Goal: Obtain resource: Download file/media

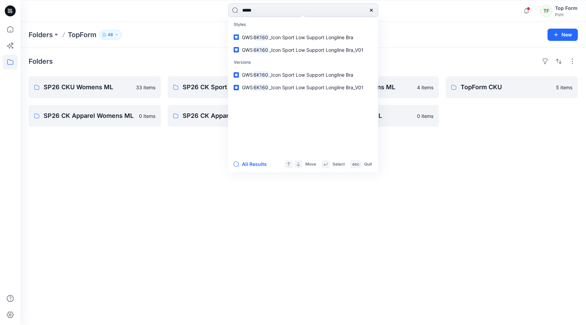
click at [93, 219] on div "Folders SP26 CKU Womens ML 33 items SP26 CK Apparel Womens ML 0 items SP26 CK S…" at bounding box center [303, 187] width 566 height 278
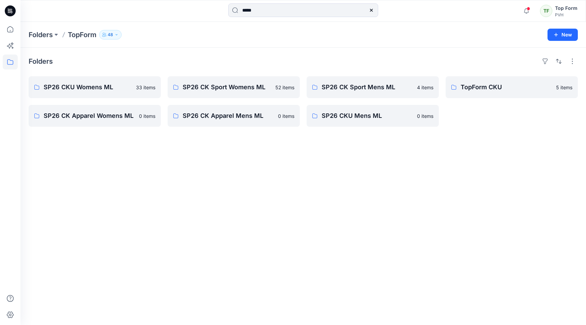
drag, startPoint x: 212, startPoint y: 200, endPoint x: 215, endPoint y: 197, distance: 4.6
click at [212, 200] on div "Folders SP26 CKU Womens ML 33 items SP26 CK Apparel Womens ML 0 items SP26 CK S…" at bounding box center [303, 187] width 566 height 278
click at [264, 6] on input "*****" at bounding box center [303, 10] width 150 height 14
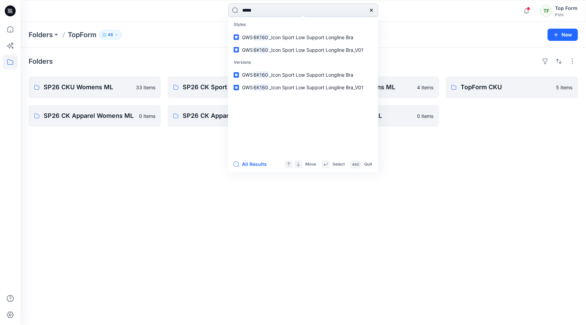
click at [289, 10] on input "*****" at bounding box center [303, 10] width 150 height 14
click at [335, 53] on p "GWS 6K160 _Icon Sport Low Support Longline Bra_V01" at bounding box center [303, 49] width 122 height 7
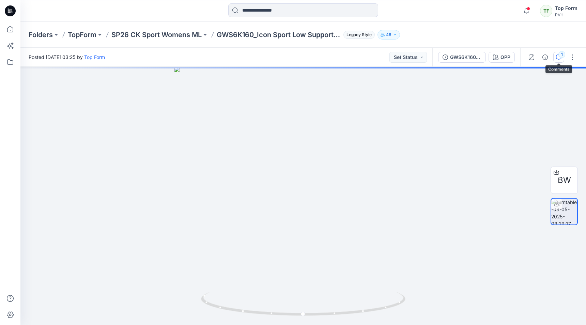
click at [559, 59] on icon "button" at bounding box center [558, 57] width 5 height 5
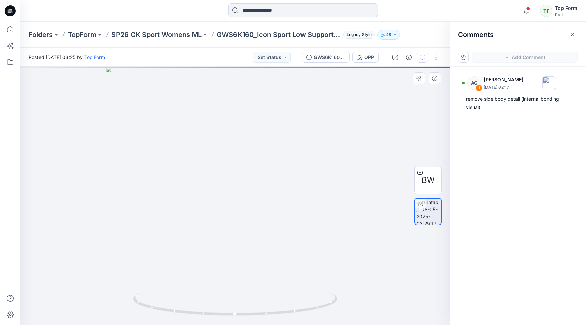
click at [405, 148] on div at bounding box center [235, 196] width 430 height 258
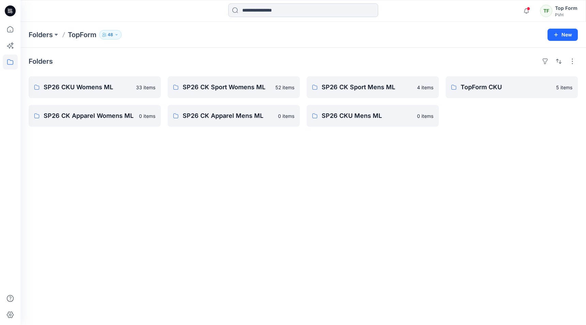
click at [311, 10] on input at bounding box center [303, 10] width 150 height 14
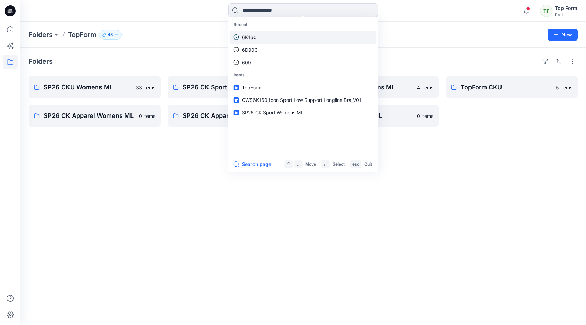
click at [272, 36] on link "6K160" at bounding box center [303, 37] width 147 height 13
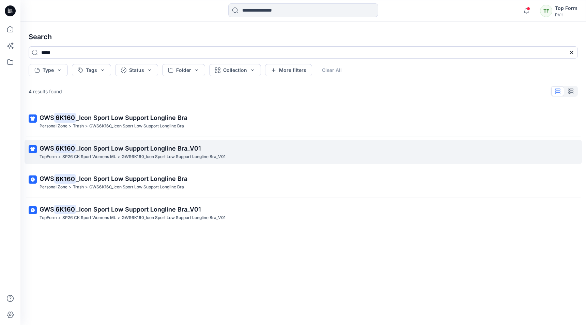
click at [151, 148] on span "_Icon Sport Low Support Longline Bra_V01" at bounding box center [138, 148] width 125 height 7
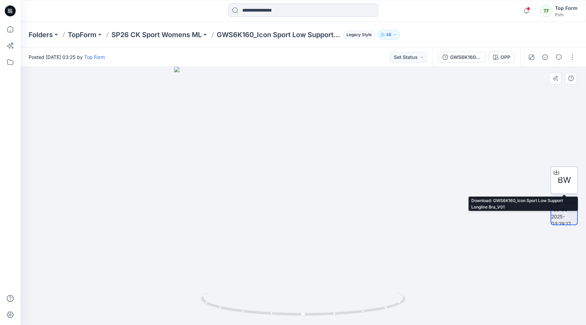
click at [566, 188] on div "BW" at bounding box center [564, 180] width 27 height 27
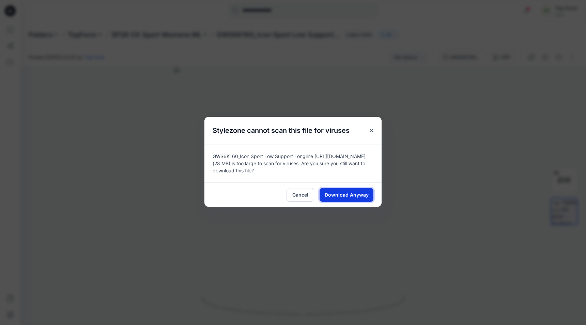
click at [358, 195] on span "Download Anyway" at bounding box center [347, 194] width 44 height 7
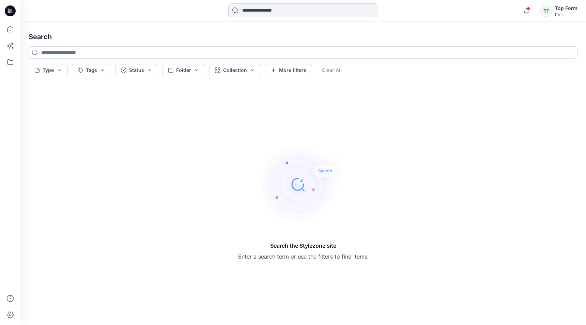
click at [307, 16] on input at bounding box center [303, 10] width 150 height 14
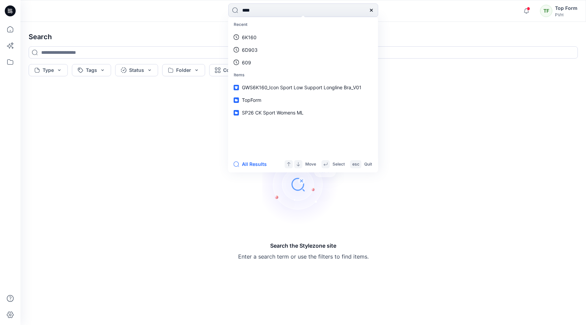
type input "*****"
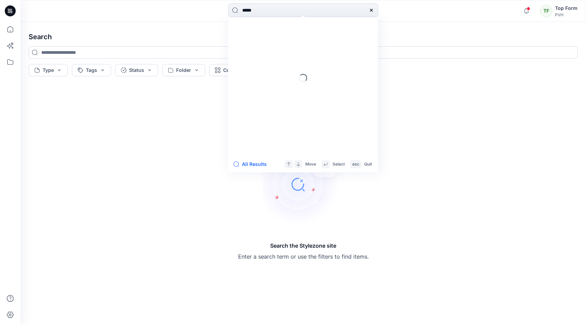
type input "*****"
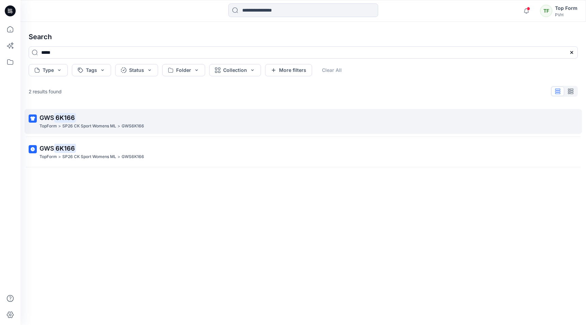
click at [65, 119] on mark "6K166" at bounding box center [65, 118] width 22 height 10
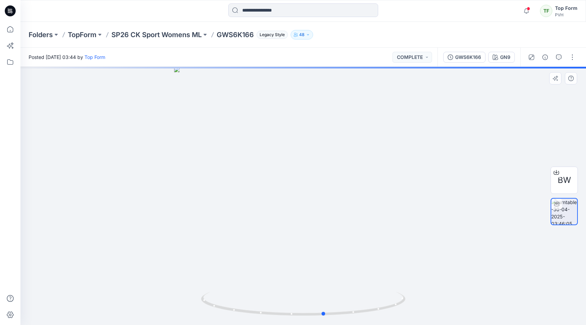
drag, startPoint x: 425, startPoint y: 226, endPoint x: 462, endPoint y: 238, distance: 38.6
click at [446, 237] on div at bounding box center [303, 196] width 566 height 258
click at [562, 182] on span "BW" at bounding box center [564, 180] width 13 height 12
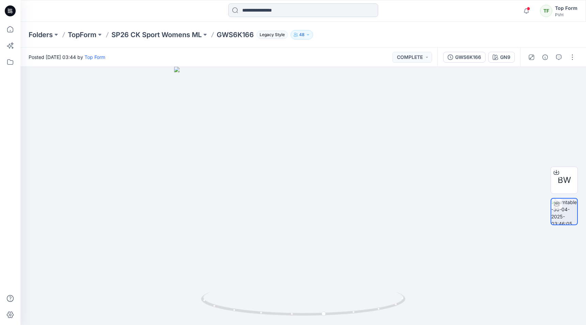
click at [253, 8] on input at bounding box center [303, 10] width 150 height 14
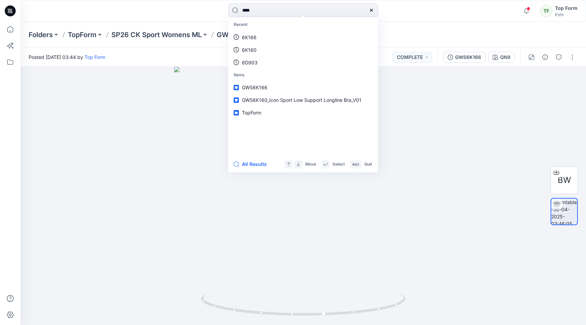
type input "*****"
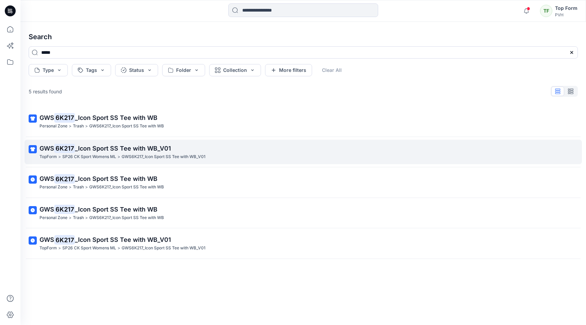
click at [161, 147] on span "_Icon Sport SS Tee with WB_V01" at bounding box center [123, 148] width 96 height 7
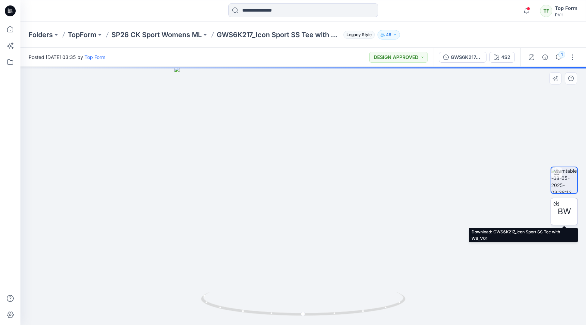
click at [574, 215] on div "BW" at bounding box center [564, 211] width 27 height 27
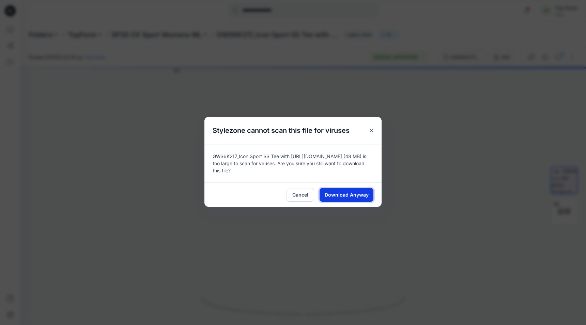
click at [361, 188] on button "Download Anyway" at bounding box center [347, 195] width 54 height 14
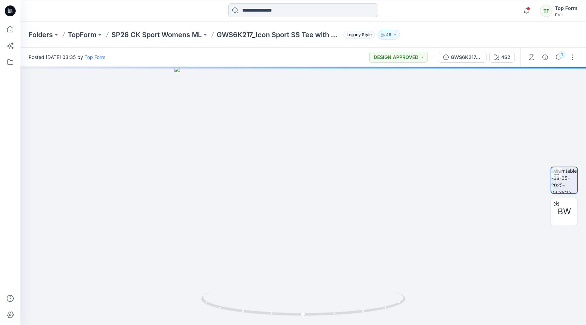
click at [280, 6] on input at bounding box center [303, 10] width 150 height 14
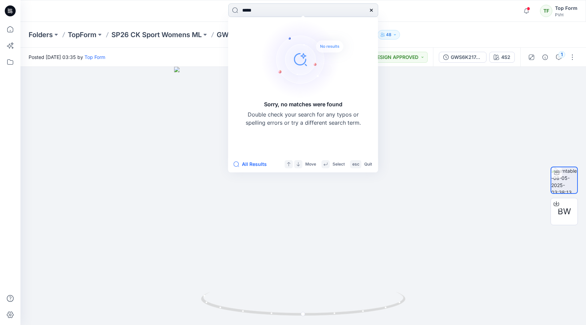
click at [278, 6] on input "*****" at bounding box center [303, 10] width 150 height 14
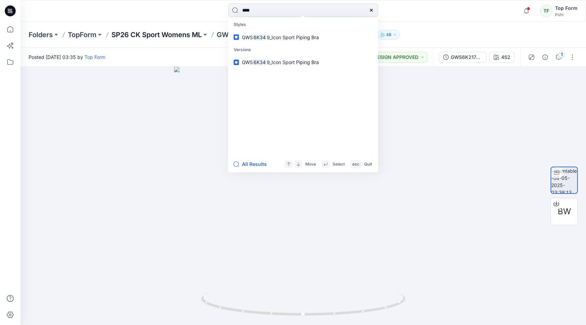
drag, startPoint x: 276, startPoint y: 6, endPoint x: 190, endPoint y: 30, distance: 89.3
click at [190, 30] on div "**** Styles GWS 6K34 9_Icon Sport Piping Bra Versions GWS 6K34 9_Icon Sport Pip…" at bounding box center [293, 162] width 586 height 325
type input "***"
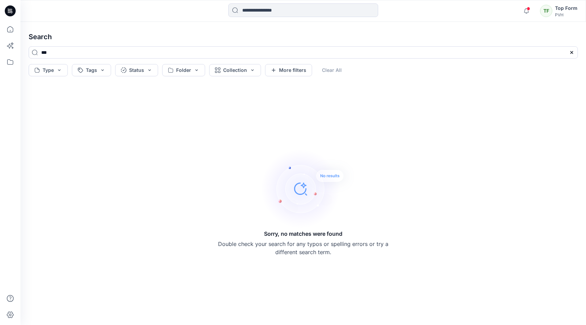
click at [250, 20] on div "Notifications [PERSON_NAME] shared PVH DQS 2024 in [GEOGRAPHIC_DATA] SU26 VENDO…" at bounding box center [303, 11] width 566 height 22
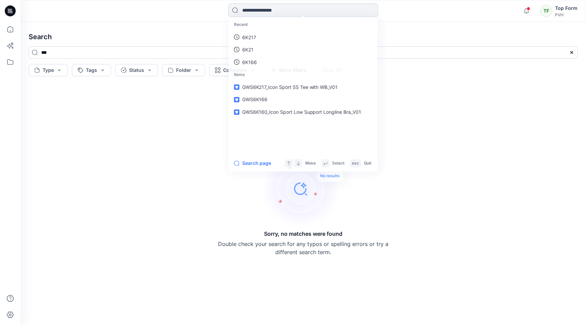
click at [259, 11] on input at bounding box center [303, 10] width 150 height 14
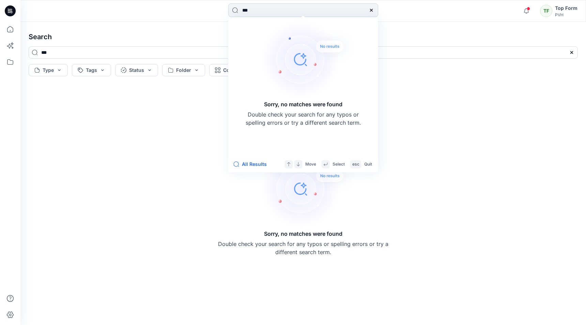
click at [259, 11] on input "***" at bounding box center [303, 10] width 150 height 14
type input "***"
drag, startPoint x: 74, startPoint y: 37, endPoint x: 65, endPoint y: 37, distance: 8.9
click at [74, 37] on h4 "Search" at bounding box center [303, 36] width 561 height 19
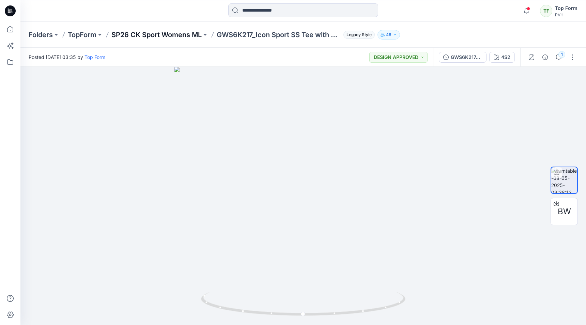
click at [150, 37] on p "SP26 CK Sport Womens ML" at bounding box center [157, 35] width 90 height 10
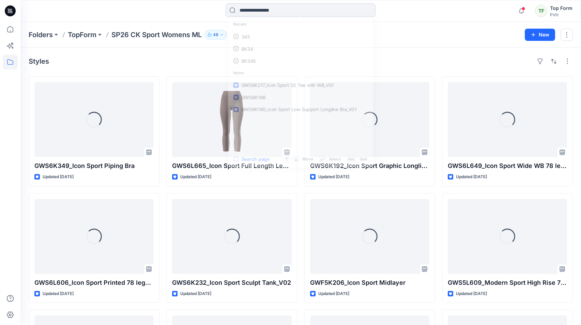
click at [265, 12] on input at bounding box center [301, 10] width 150 height 14
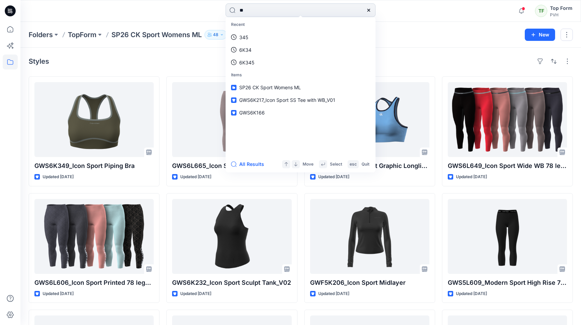
click at [265, 12] on input "**" at bounding box center [301, 10] width 150 height 14
type input "**"
click at [393, 25] on div "Folders TopForm SP26 CK Sport Womens ML 48 New" at bounding box center [300, 35] width 561 height 26
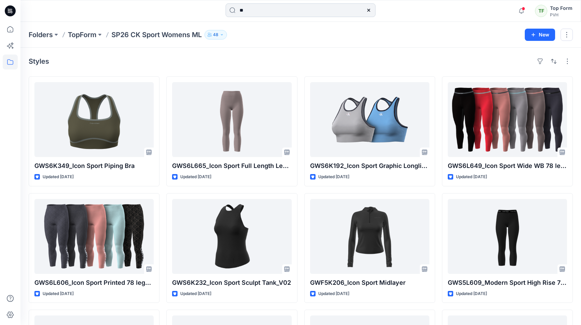
click at [282, 8] on input "**" at bounding box center [301, 10] width 150 height 14
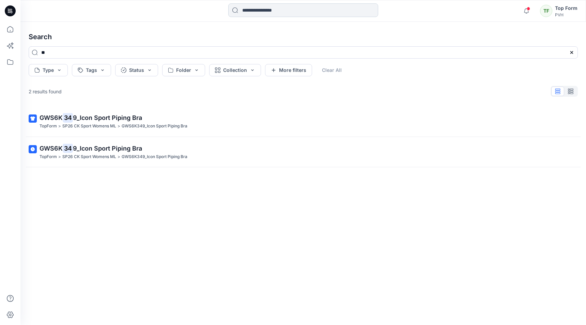
click at [281, 8] on input at bounding box center [303, 10] width 150 height 14
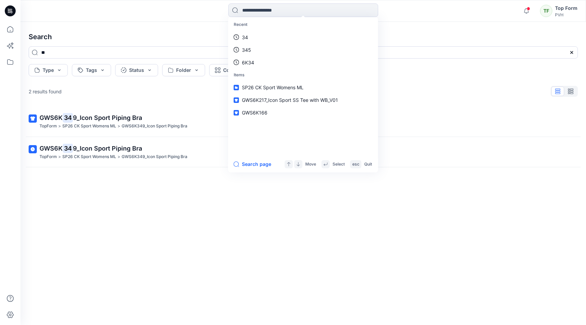
click at [63, 22] on div "Search ** Type Tags Status Folder Collection More filters Clear All 2 results f…" at bounding box center [303, 173] width 566 height 303
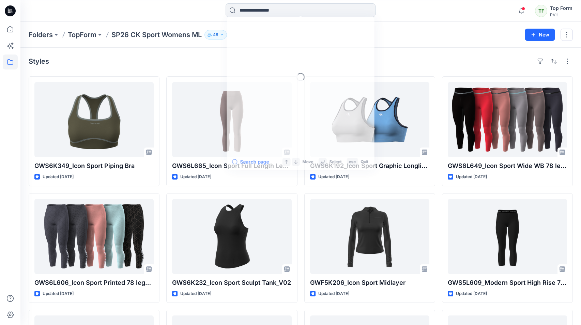
click at [260, 10] on input at bounding box center [301, 10] width 150 height 14
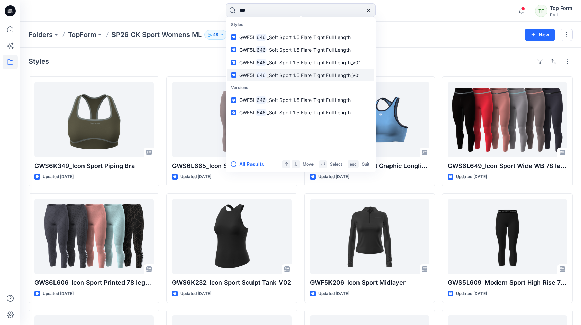
type input "***"
click at [319, 76] on span "_Soft Sport 1.5 Flare Tight Full Length_V01" at bounding box center [314, 75] width 94 height 6
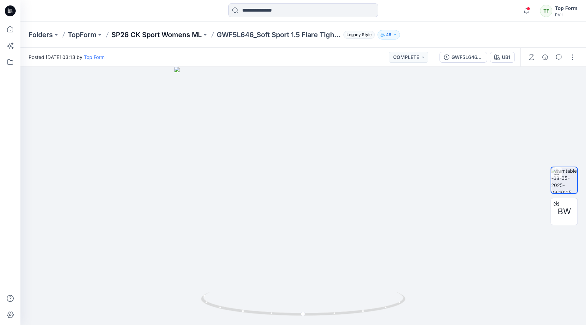
click at [138, 34] on p "SP26 CK Sport Womens ML" at bounding box center [157, 35] width 90 height 10
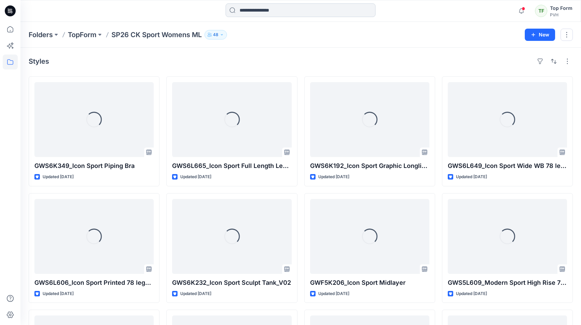
click at [308, 7] on input at bounding box center [301, 10] width 150 height 14
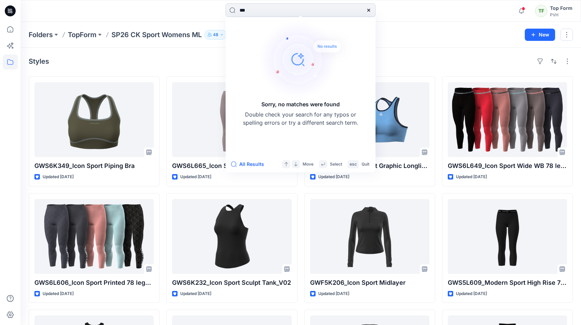
click at [271, 13] on input "***" at bounding box center [301, 10] width 150 height 14
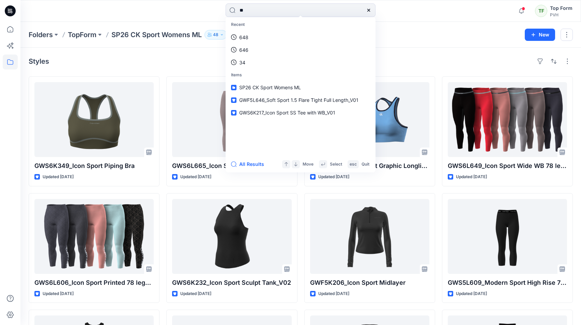
type input "**"
click at [166, 44] on div "Folders TopForm SP26 CK Sport Womens ML 48 New" at bounding box center [300, 35] width 561 height 26
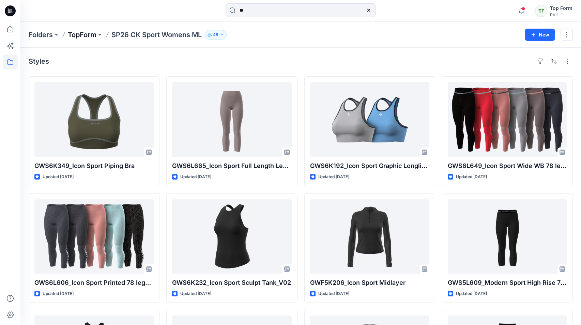
click at [80, 38] on p "TopForm" at bounding box center [82, 35] width 29 height 10
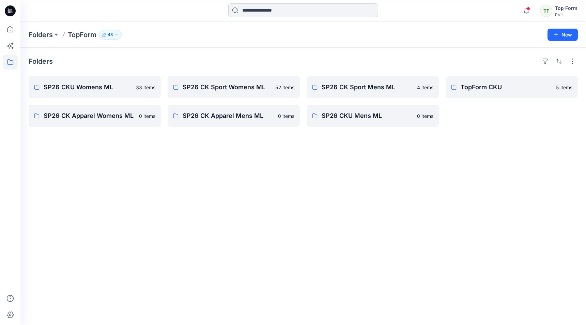
click at [298, 12] on input at bounding box center [303, 10] width 150 height 14
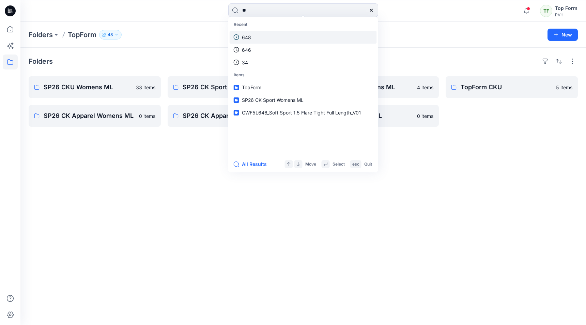
type input "***"
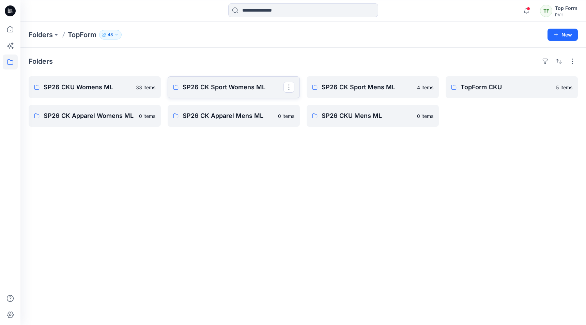
click at [237, 88] on p "SP26 CK Sport Womens ML" at bounding box center [233, 88] width 101 height 10
click at [312, 19] on div "Notifications [PERSON_NAME] shared PVH DQS 2024 in [GEOGRAPHIC_DATA] SU26 VENDO…" at bounding box center [303, 11] width 566 height 22
click at [302, 13] on input at bounding box center [303, 10] width 150 height 14
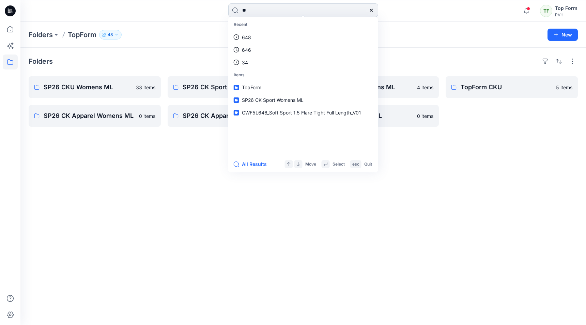
type input "***"
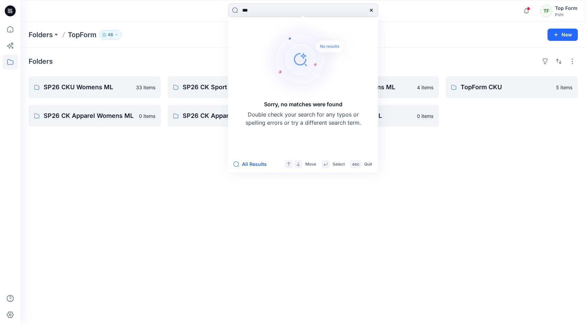
drag, startPoint x: 279, startPoint y: 13, endPoint x: 177, endPoint y: 17, distance: 102.4
click at [177, 17] on div "*** Sorry, no matches were found Double check your search for any typos or spel…" at bounding box center [303, 10] width 283 height 15
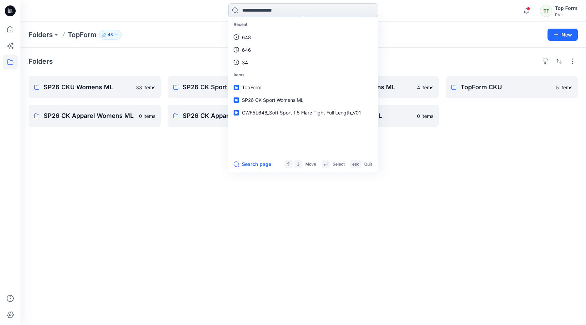
click at [325, 9] on input at bounding box center [303, 10] width 150 height 14
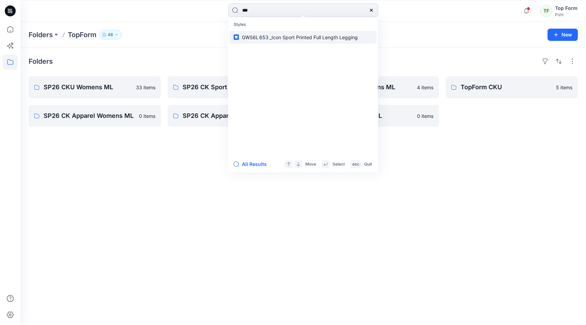
type input "***"
click at [324, 31] on link "GWS6L 653 _Icon Sport Printed Full Length Legging" at bounding box center [303, 37] width 147 height 13
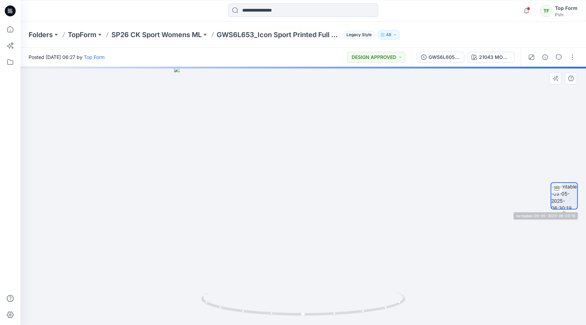
click at [559, 159] on div at bounding box center [564, 196] width 27 height 170
click at [581, 236] on div at bounding box center [565, 196] width 44 height 170
click at [545, 116] on div at bounding box center [565, 196] width 44 height 170
click at [571, 55] on button "button" at bounding box center [572, 57] width 11 height 11
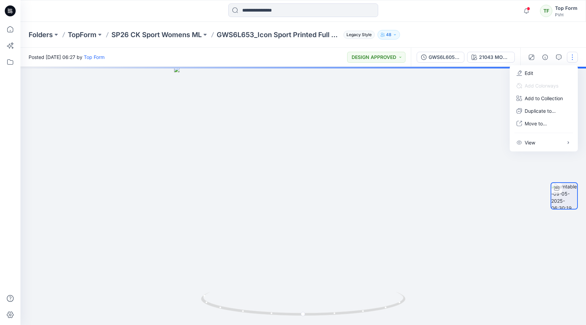
click at [465, 153] on div at bounding box center [303, 196] width 566 height 258
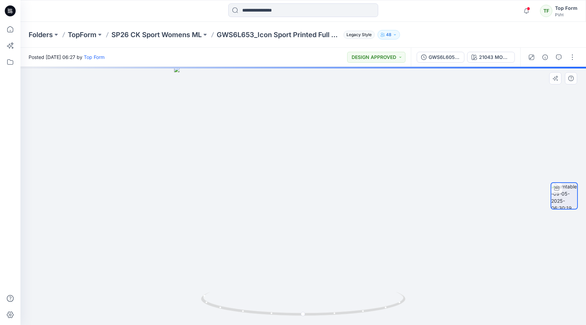
click at [539, 196] on div at bounding box center [303, 196] width 566 height 258
click at [504, 301] on div at bounding box center [303, 196] width 566 height 258
click at [571, 59] on button "button" at bounding box center [572, 57] width 11 height 11
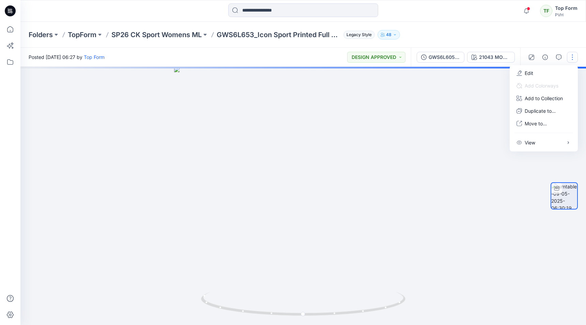
click at [459, 144] on div at bounding box center [303, 196] width 566 height 258
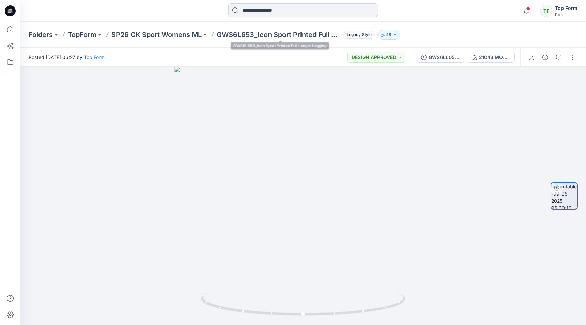
click at [265, 12] on input at bounding box center [303, 10] width 150 height 14
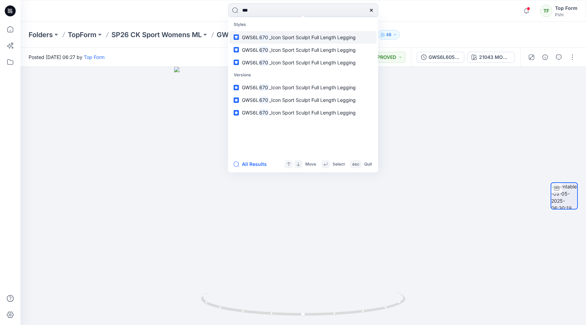
type input "***"
click at [292, 39] on span "_Icon Sport Sculpt Full Length Legging" at bounding box center [312, 37] width 87 height 6
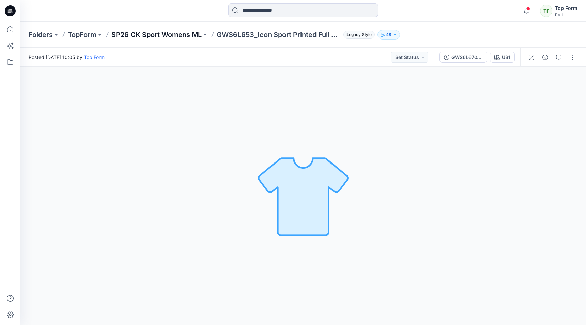
click at [161, 39] on p "SP26 CK Sport Womens ML" at bounding box center [157, 35] width 90 height 10
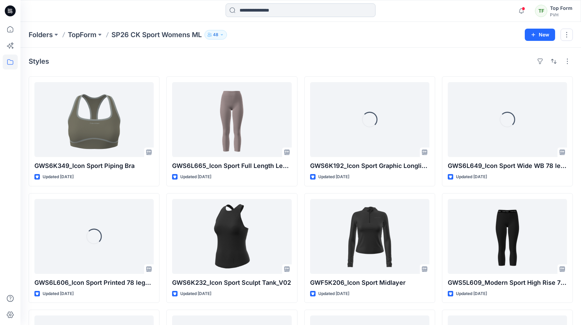
click at [284, 13] on input at bounding box center [301, 10] width 150 height 14
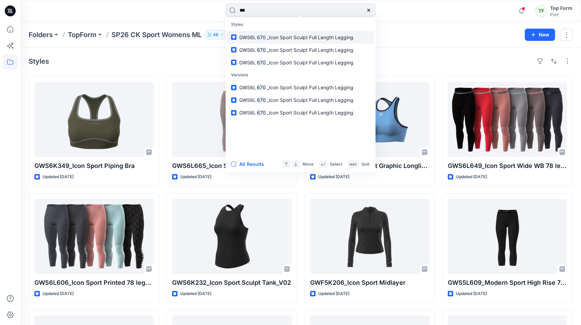
type input "***"
click at [312, 35] on span "_Icon Sport Sculpt Full Length Legging" at bounding box center [310, 37] width 87 height 6
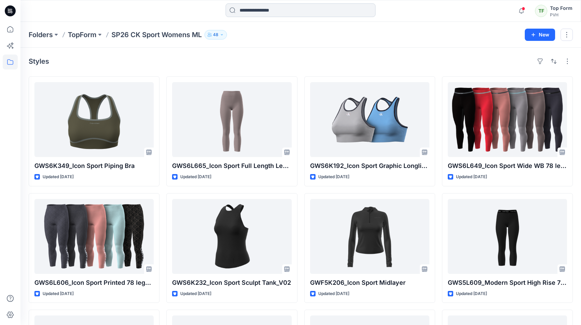
click at [287, 15] on input at bounding box center [301, 10] width 150 height 14
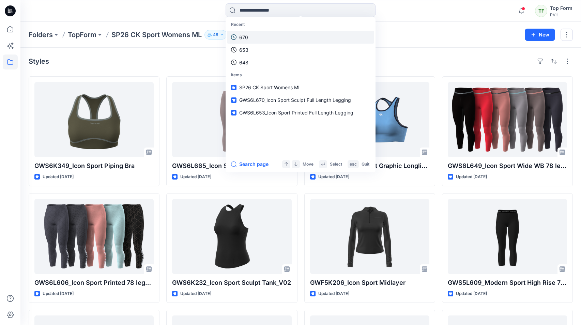
click at [267, 41] on link "670" at bounding box center [300, 37] width 147 height 13
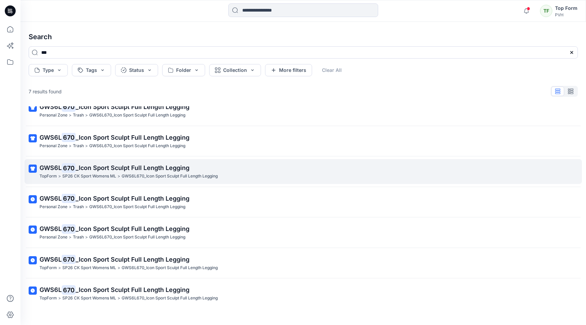
scroll to position [17, 0]
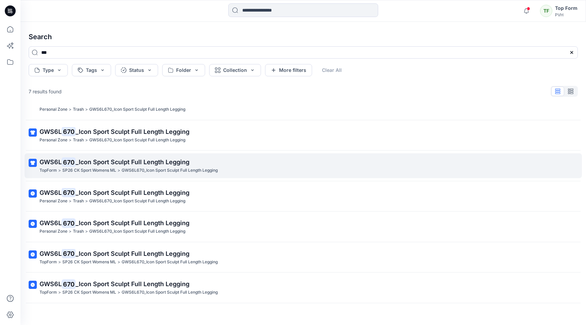
click at [136, 165] on span "_Icon Sport Sculpt Full Length Legging" at bounding box center [133, 162] width 114 height 7
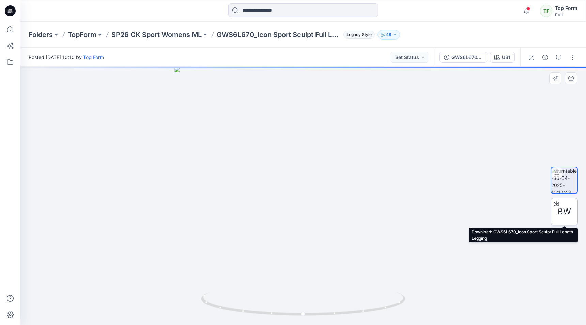
click at [561, 214] on span "BW" at bounding box center [564, 212] width 13 height 12
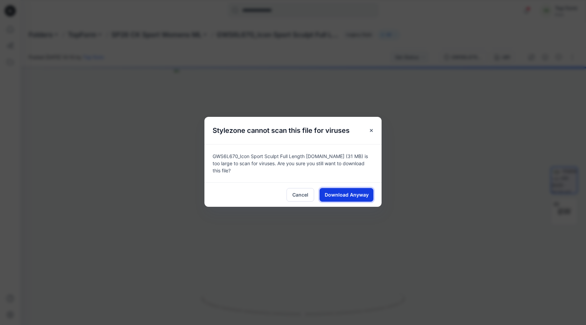
click at [365, 196] on span "Download Anyway" at bounding box center [347, 194] width 44 height 7
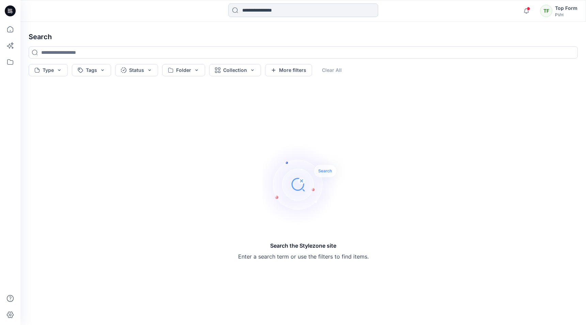
click at [293, 13] on input at bounding box center [303, 10] width 150 height 14
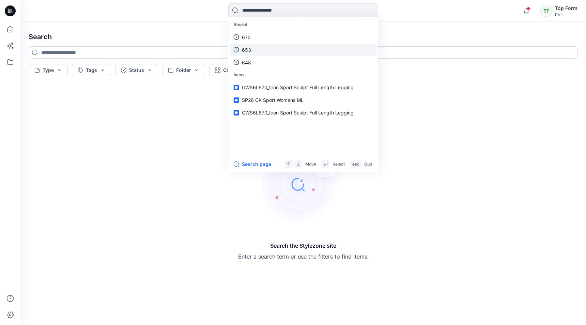
click at [274, 46] on link "653" at bounding box center [303, 50] width 147 height 13
type input "***"
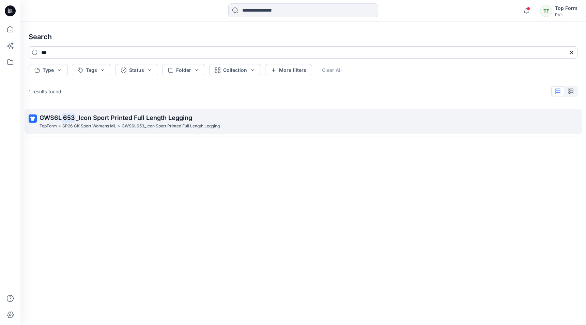
click at [151, 116] on span "_Icon Sport Printed Full Length Legging" at bounding box center [134, 117] width 117 height 7
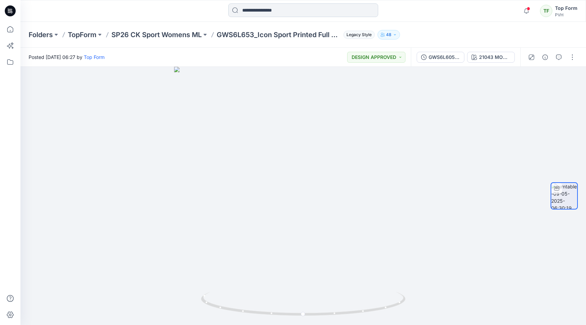
click at [270, 11] on input at bounding box center [303, 10] width 150 height 14
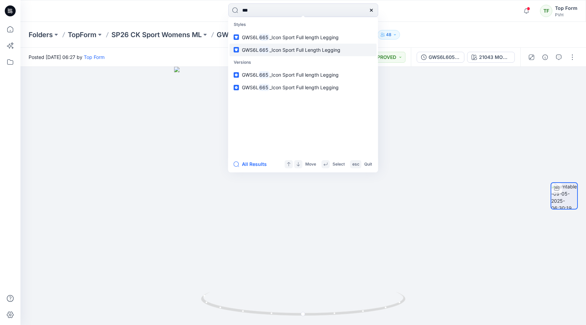
type input "***"
click at [285, 52] on span "_Icon Sport Full Length Legging" at bounding box center [305, 50] width 71 height 6
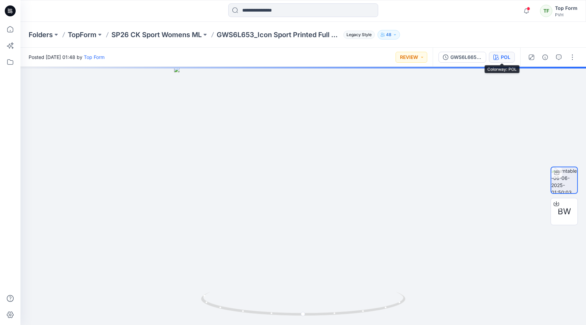
click at [509, 62] on button "POL" at bounding box center [502, 57] width 26 height 11
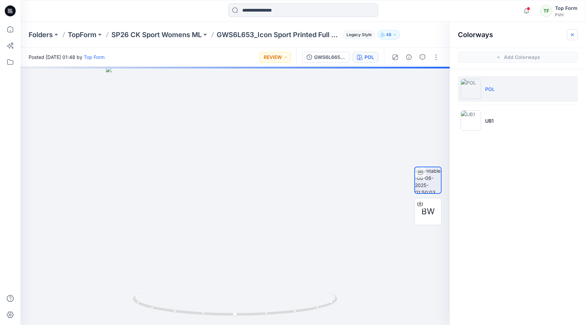
click at [573, 31] on button "button" at bounding box center [572, 34] width 11 height 11
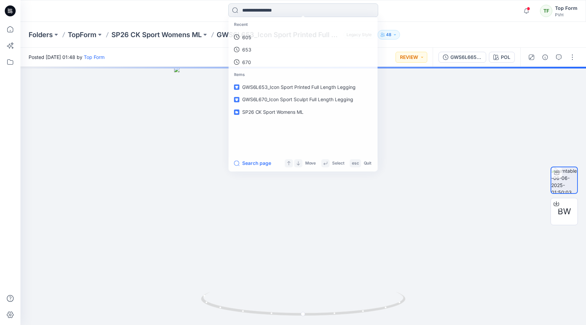
click at [287, 12] on input at bounding box center [303, 10] width 150 height 14
click at [450, 140] on div at bounding box center [303, 196] width 566 height 258
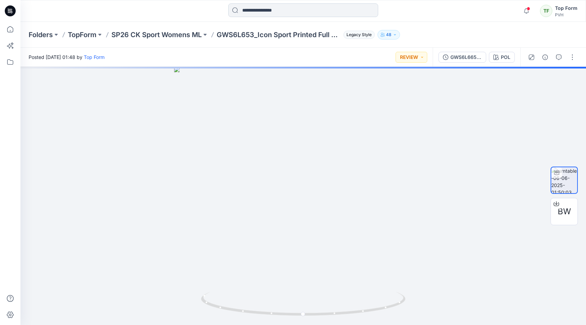
click at [300, 14] on input at bounding box center [303, 10] width 150 height 14
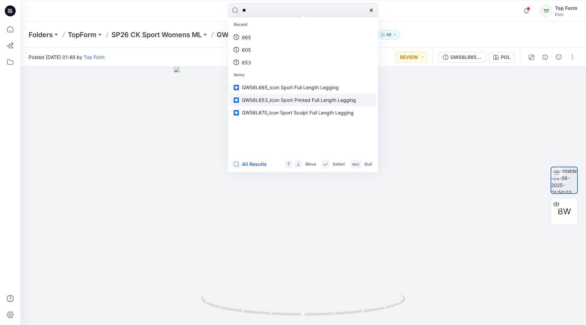
type input "***"
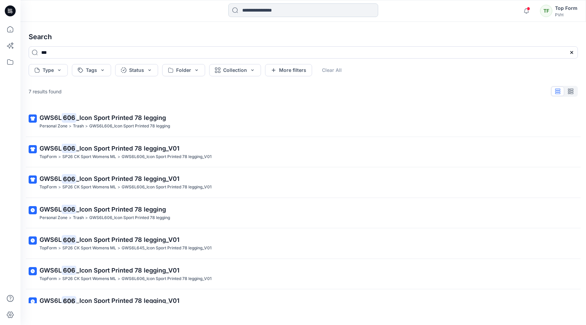
click at [262, 11] on input at bounding box center [303, 10] width 150 height 14
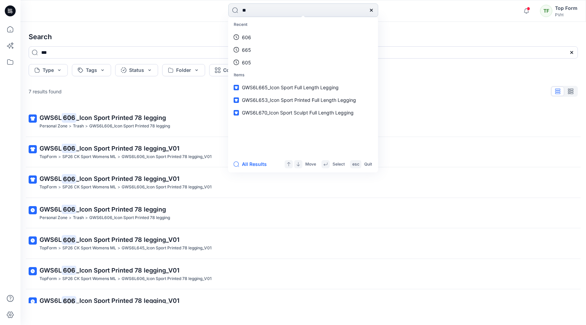
type input "***"
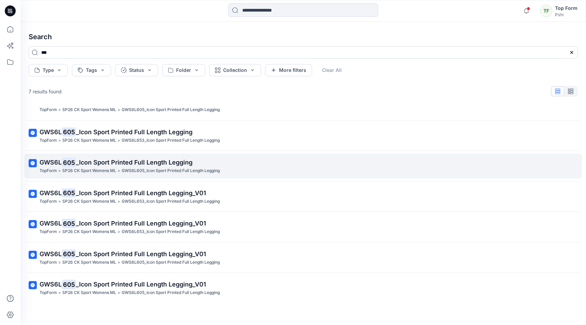
scroll to position [17, 0]
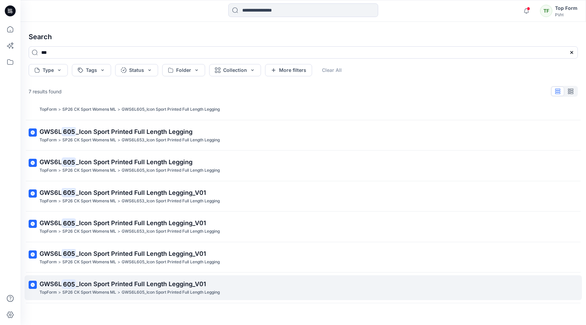
click at [185, 284] on span "_Icon Sport Printed Full Length Legging_V01" at bounding box center [141, 284] width 130 height 7
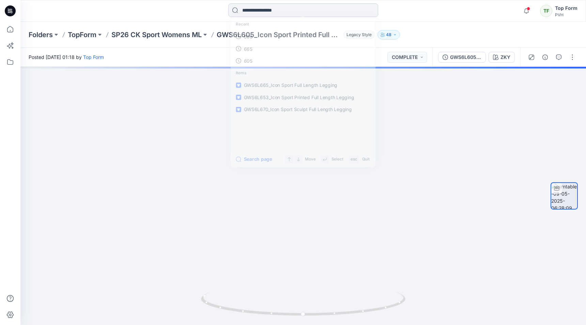
click at [274, 15] on input at bounding box center [303, 10] width 150 height 14
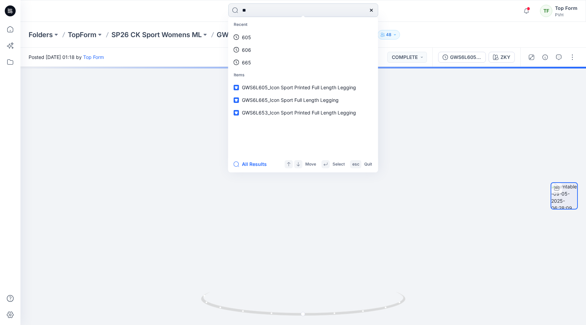
type input "*"
type input "***"
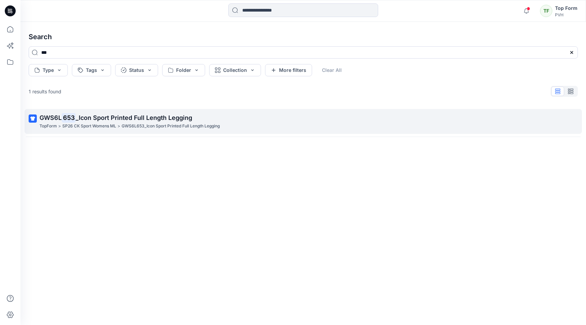
click at [177, 124] on p "GWS6L653_Icon Sport Printed Full Length Legging" at bounding box center [171, 126] width 98 height 7
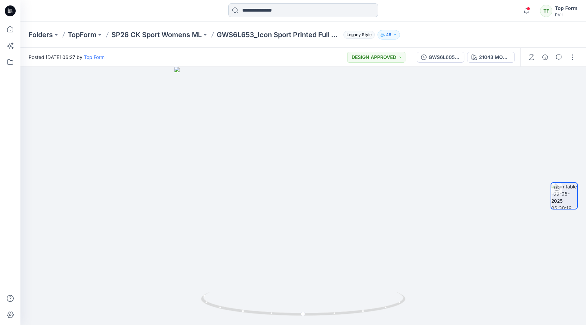
click at [269, 5] on input at bounding box center [303, 10] width 150 height 14
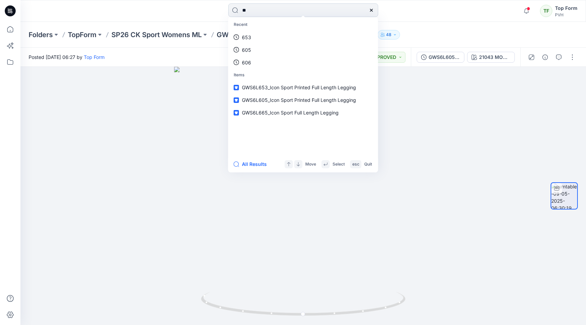
type input "***"
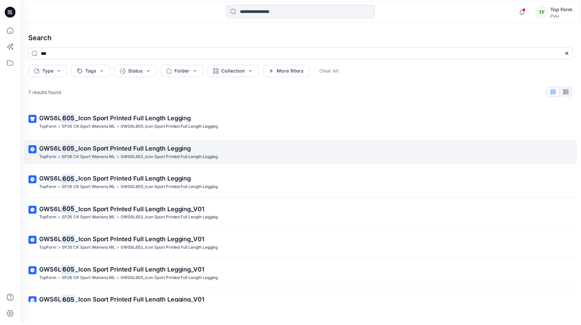
scroll to position [17, 0]
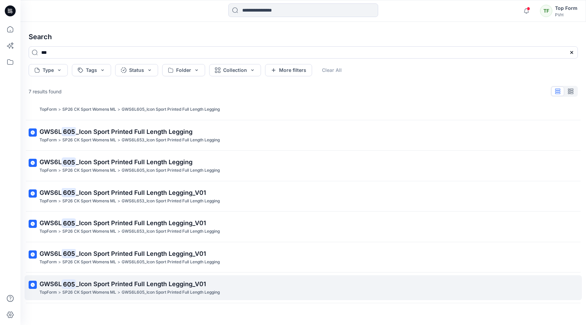
click at [174, 287] on span "_Icon Sport Printed Full Length Legging_V01" at bounding box center [141, 284] width 130 height 7
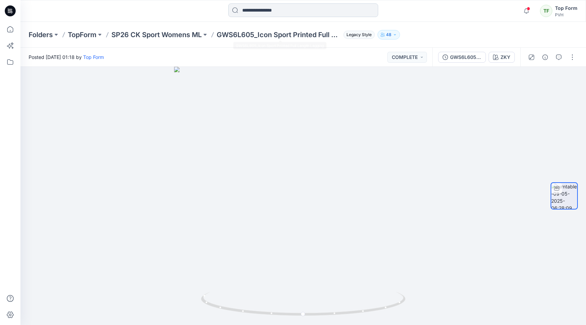
click at [289, 9] on input at bounding box center [303, 10] width 150 height 14
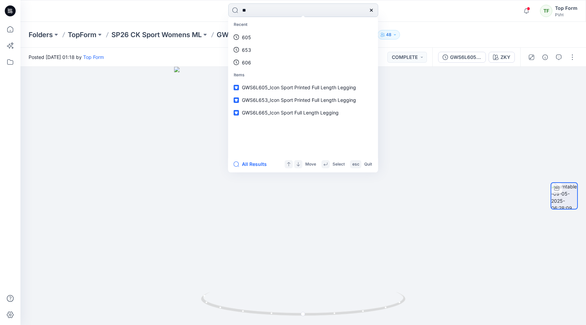
type input "***"
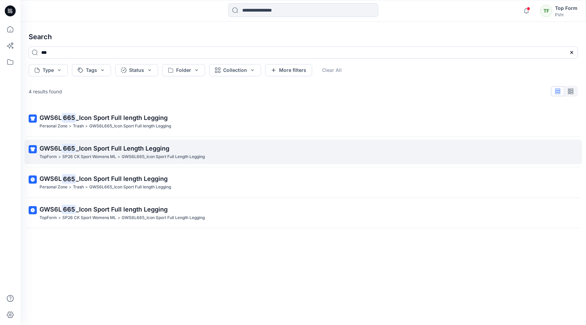
click at [148, 151] on span "_Icon Sport Full Length Legging" at bounding box center [122, 148] width 93 height 7
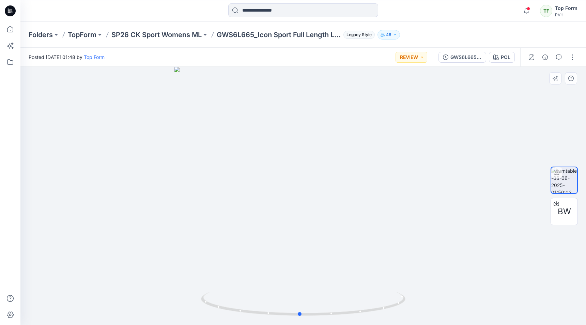
drag, startPoint x: 412, startPoint y: 179, endPoint x: 408, endPoint y: 202, distance: 23.1
click at [408, 202] on div at bounding box center [303, 196] width 566 height 258
click at [567, 208] on span "BW" at bounding box center [564, 212] width 13 height 12
click at [232, 62] on div "Posted [DATE] 01:48 by Top Form REVIEW" at bounding box center [226, 57] width 413 height 19
click at [253, 16] on input at bounding box center [303, 10] width 150 height 14
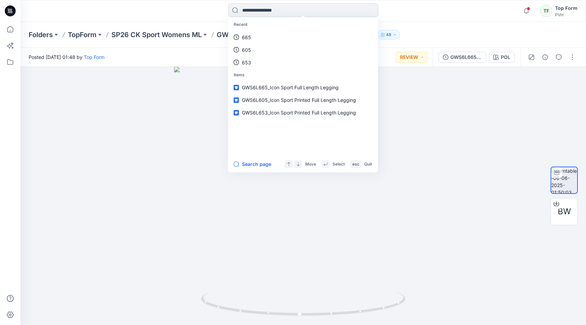
click at [299, 13] on input at bounding box center [303, 10] width 150 height 14
type input "***"
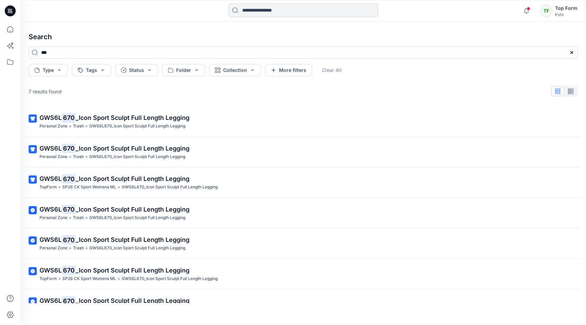
click at [304, 12] on input at bounding box center [303, 10] width 150 height 14
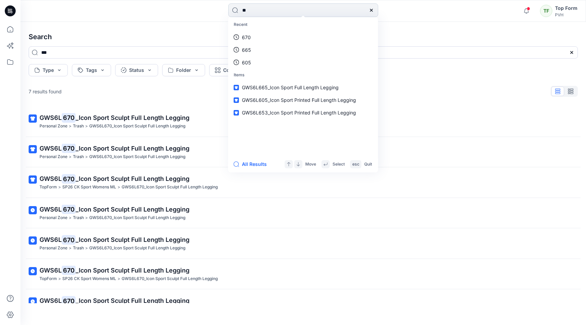
type input "***"
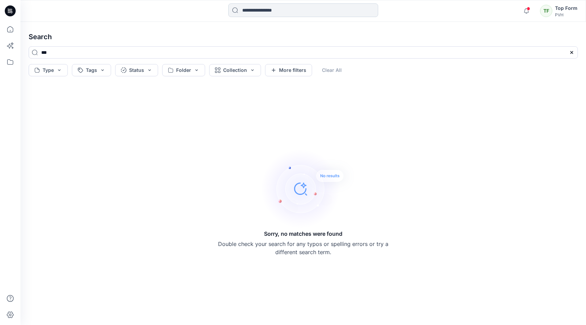
click at [291, 15] on input at bounding box center [303, 10] width 150 height 14
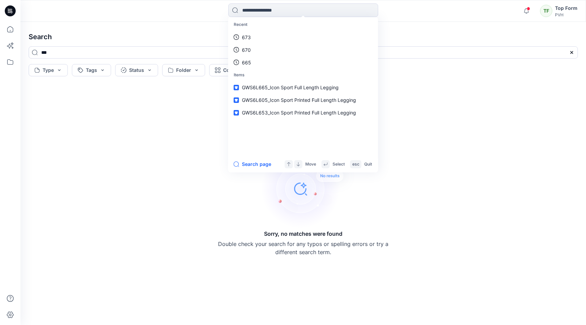
click at [181, 18] on div "Recent 673 670 665 Items GWS6L665_Icon Sport Full Length Legging GWS6L605_Icon …" at bounding box center [303, 11] width 566 height 22
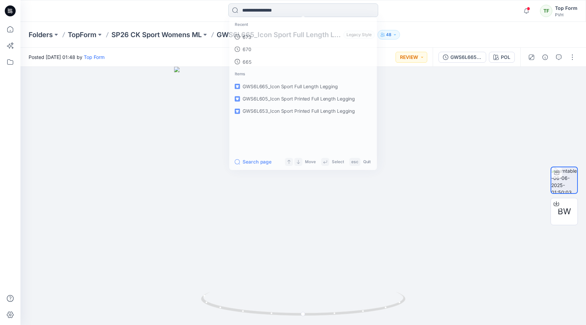
click at [292, 11] on input at bounding box center [303, 10] width 150 height 14
type input "***"
click at [279, 12] on input at bounding box center [303, 10] width 150 height 14
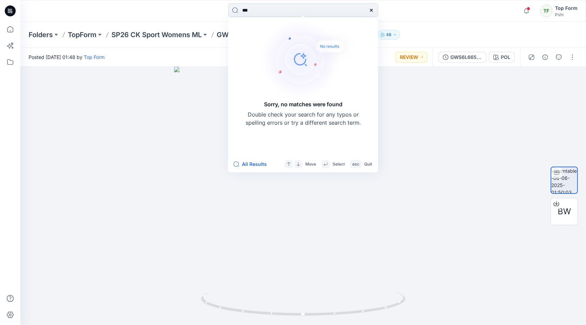
click at [286, 11] on input "***" at bounding box center [303, 10] width 150 height 14
drag, startPoint x: 259, startPoint y: 9, endPoint x: 227, endPoint y: 11, distance: 31.8
click at [227, 11] on div "*** Sorry, no matches were found Double check your search for any typos or spel…" at bounding box center [303, 10] width 283 height 15
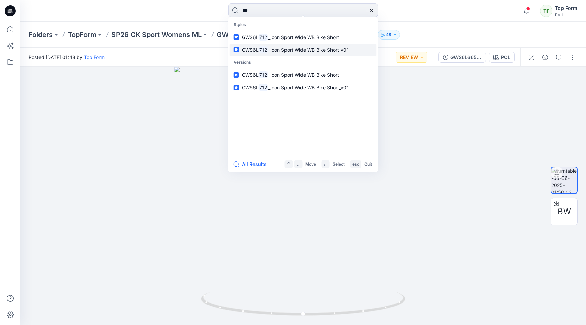
type input "***"
click at [330, 50] on span "_Icon Sport Wide WB Bike Short_v01" at bounding box center [308, 50] width 81 height 6
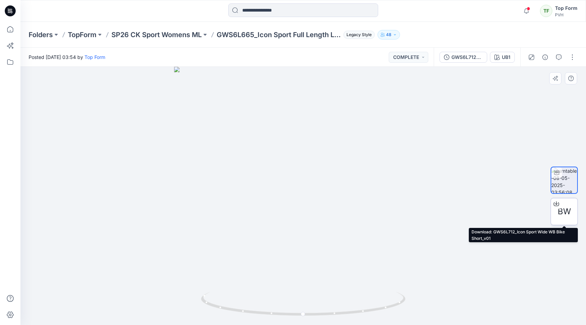
click at [562, 208] on span "BW" at bounding box center [564, 212] width 13 height 12
click at [295, 11] on input at bounding box center [303, 10] width 150 height 14
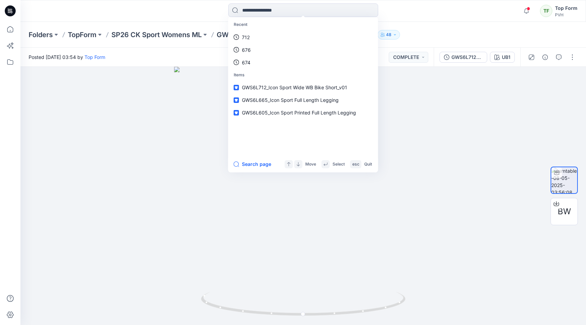
click at [268, 30] on p "Recent" at bounding box center [303, 24] width 147 height 13
click at [265, 33] on link "712" at bounding box center [303, 37] width 147 height 13
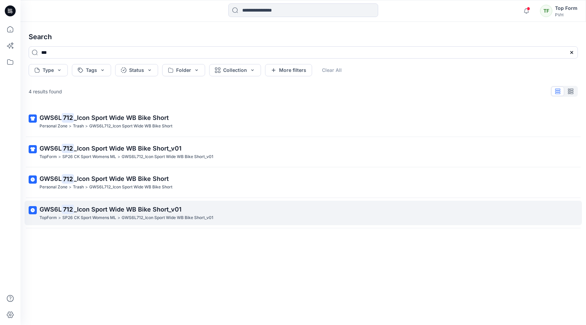
click at [145, 210] on span "_Icon Sport Wide WB Bike Short_v01" at bounding box center [128, 209] width 108 height 7
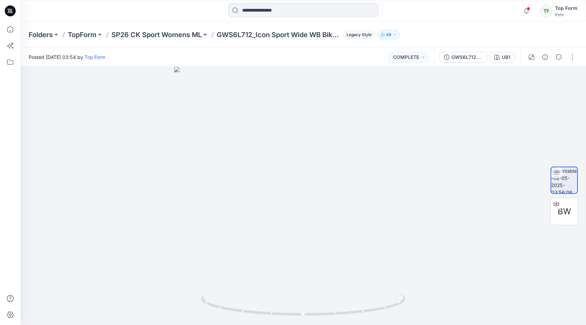
click at [299, 12] on input at bounding box center [303, 10] width 150 height 14
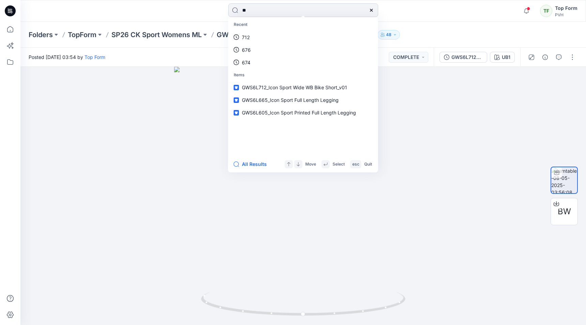
type input "***"
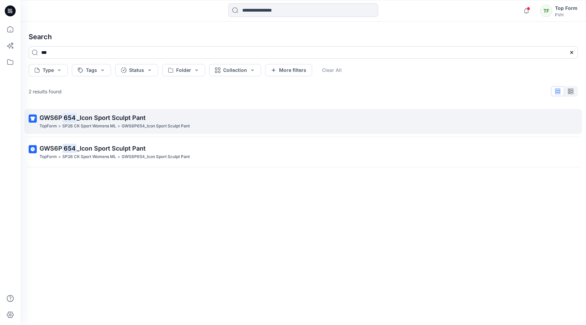
click at [131, 113] on link "GWS6P 654 _Icon Sport Sculpt Pant TopForm > SP26 CK Sport Womens ML > GWS6P654_…" at bounding box center [304, 121] width 558 height 25
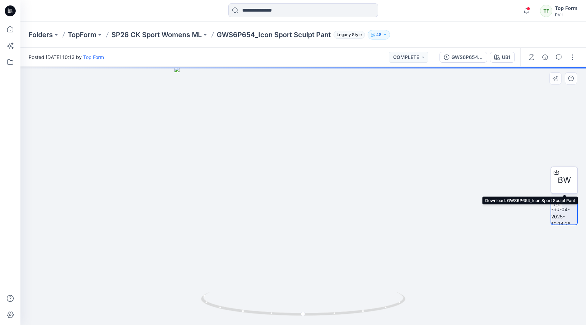
click at [560, 175] on div at bounding box center [556, 172] width 11 height 11
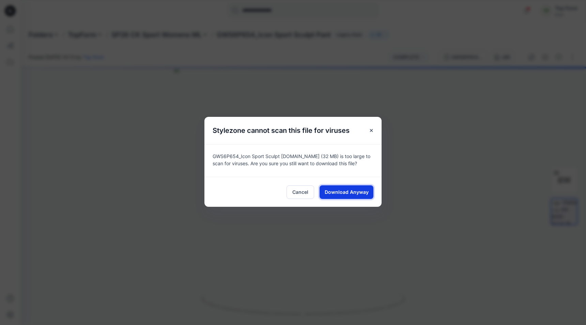
click at [347, 195] on span "Download Anyway" at bounding box center [347, 192] width 44 height 7
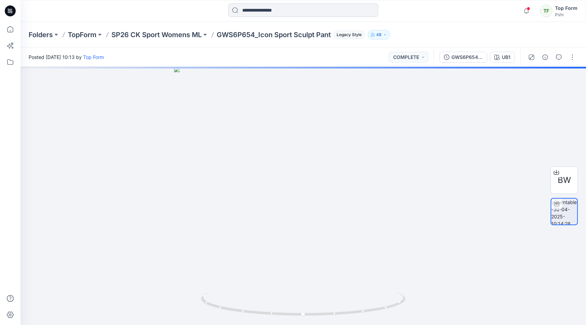
click at [322, 15] on input at bounding box center [303, 10] width 150 height 14
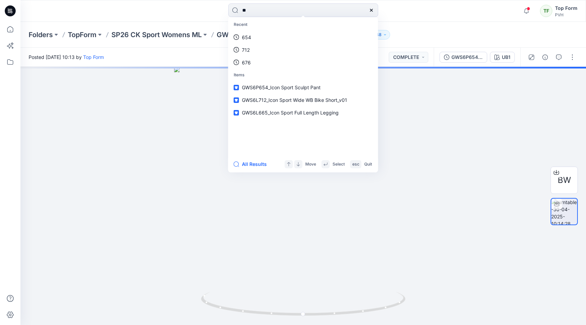
type input "***"
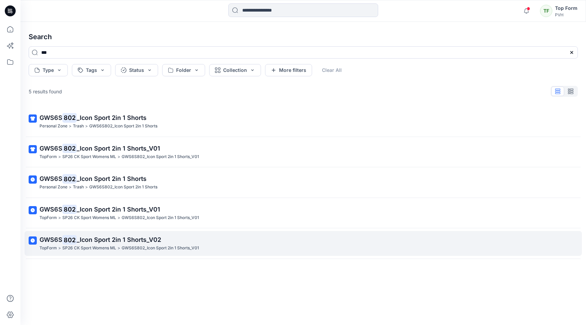
click at [153, 239] on span "_Icon Sport 2in 1 Shorts_V02" at bounding box center [119, 239] width 85 height 7
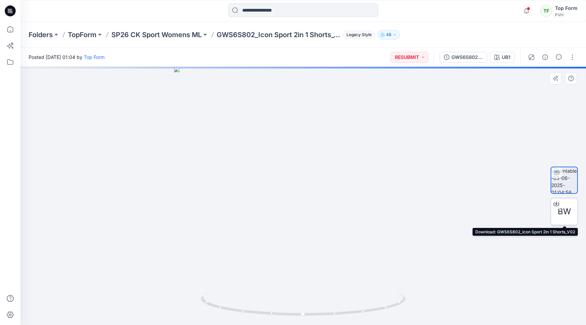
click at [569, 217] on span "BW" at bounding box center [564, 212] width 13 height 12
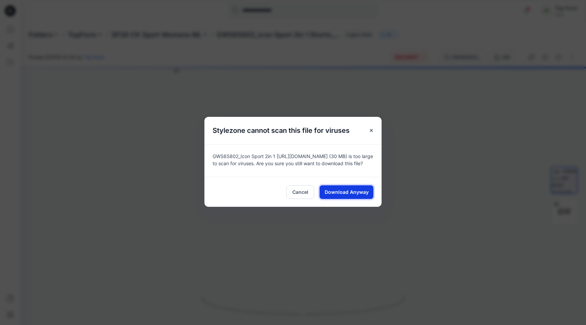
click at [357, 195] on span "Download Anyway" at bounding box center [347, 192] width 44 height 7
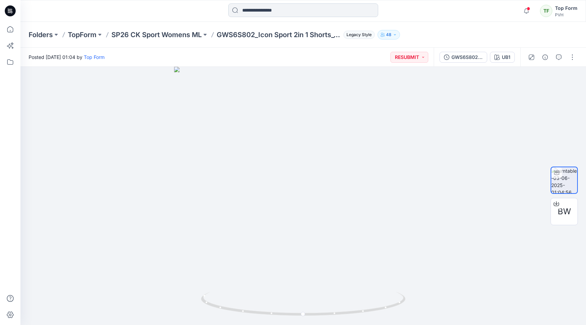
click at [290, 12] on input at bounding box center [303, 10] width 150 height 14
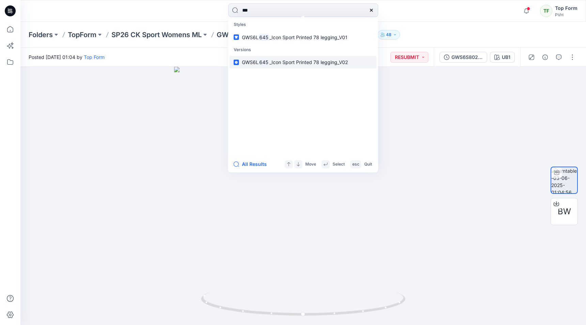
type input "***"
click at [291, 59] on p "GWS6L 645 _Icon Sport Printed 78 legging_V02" at bounding box center [295, 62] width 106 height 7
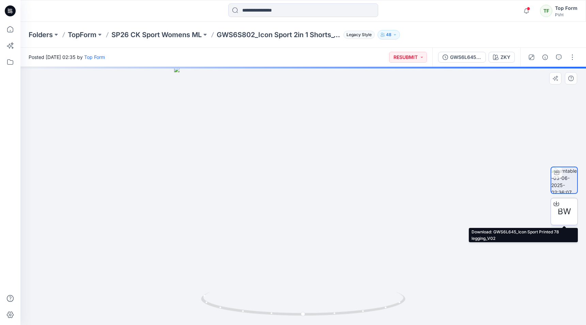
click at [565, 210] on span "BW" at bounding box center [564, 212] width 13 height 12
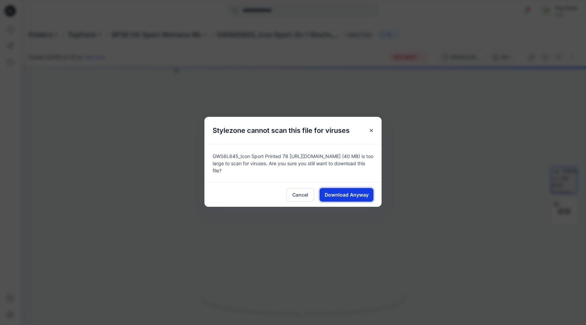
click at [365, 192] on span "Download Anyway" at bounding box center [347, 194] width 44 height 7
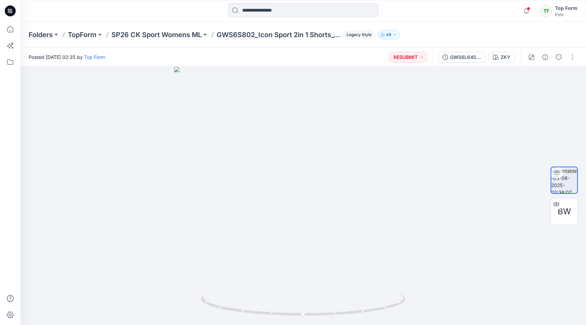
click at [287, 12] on input at bounding box center [303, 10] width 150 height 14
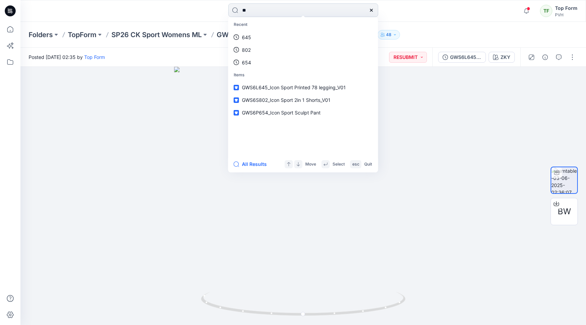
type input "***"
click at [275, 11] on input at bounding box center [303, 10] width 150 height 14
type input "***"
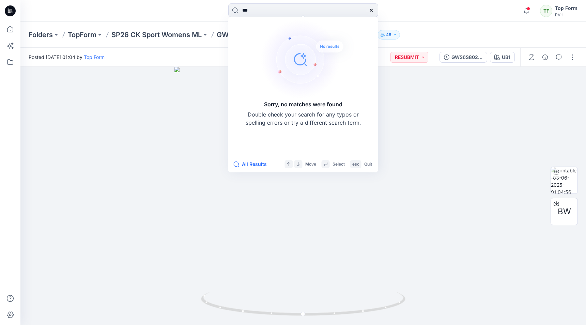
drag, startPoint x: 276, startPoint y: 12, endPoint x: 153, endPoint y: 14, distance: 123.1
click at [153, 14] on div "*** Sorry, no matches were found Double check your search for any typos or spel…" at bounding box center [303, 10] width 566 height 15
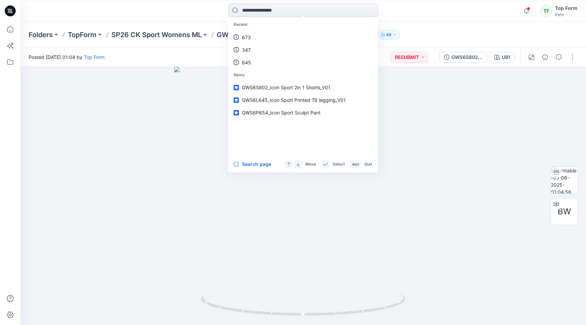
click at [275, 14] on input at bounding box center [303, 10] width 150 height 14
type input "***"
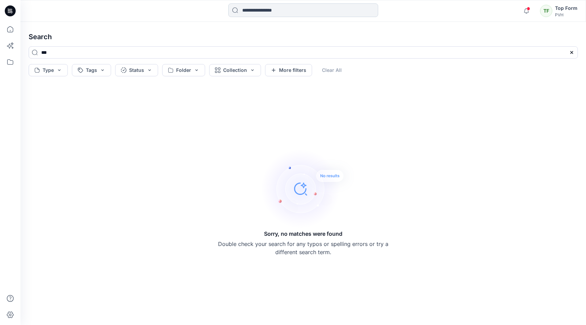
click at [269, 8] on input at bounding box center [303, 10] width 150 height 14
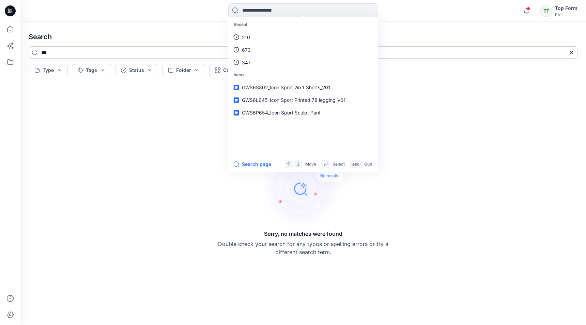
click at [113, 49] on input "***" at bounding box center [304, 52] width 550 height 12
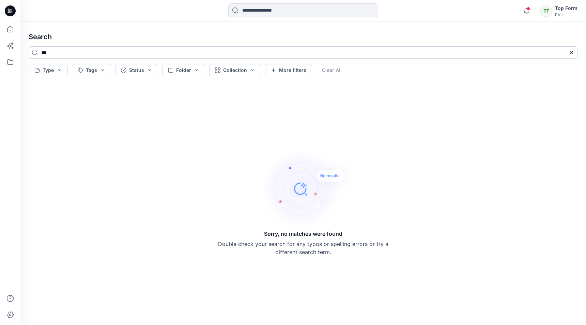
click at [66, 54] on input "***" at bounding box center [304, 52] width 550 height 12
click at [254, 10] on input at bounding box center [303, 10] width 150 height 14
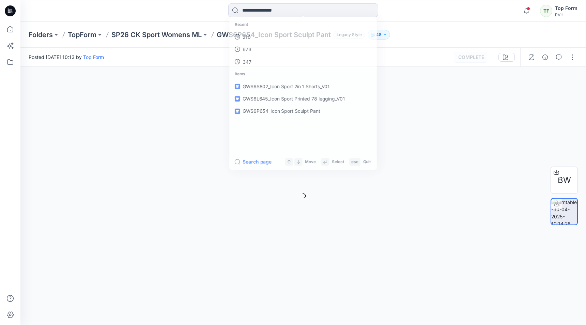
click at [10, 8] on icon at bounding box center [10, 10] width 11 height 11
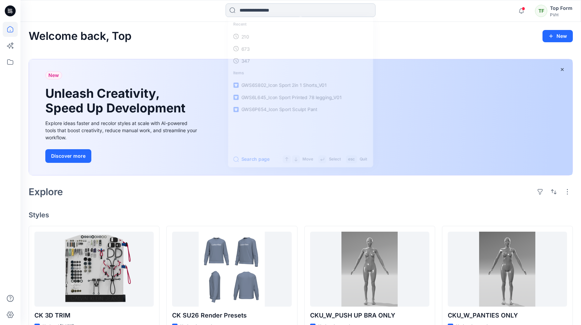
click at [269, 12] on input at bounding box center [301, 10] width 150 height 14
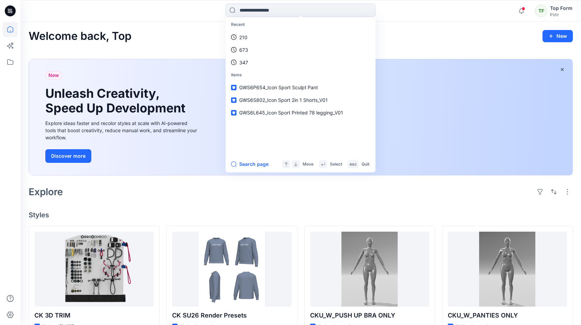
click at [556, 13] on div "PVH" at bounding box center [561, 14] width 23 height 5
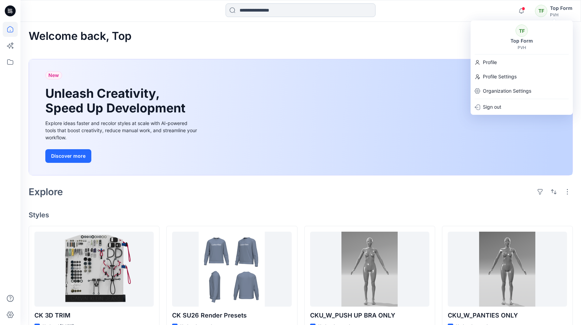
click at [289, 11] on input at bounding box center [301, 10] width 150 height 14
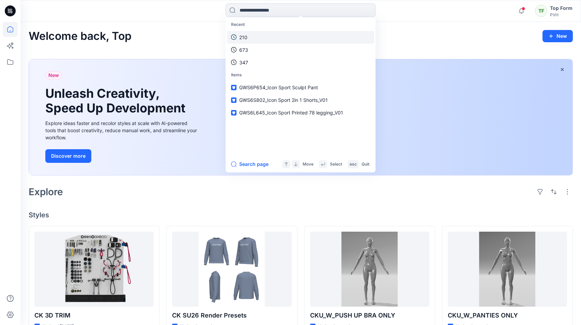
click at [261, 38] on link "210" at bounding box center [300, 37] width 147 height 13
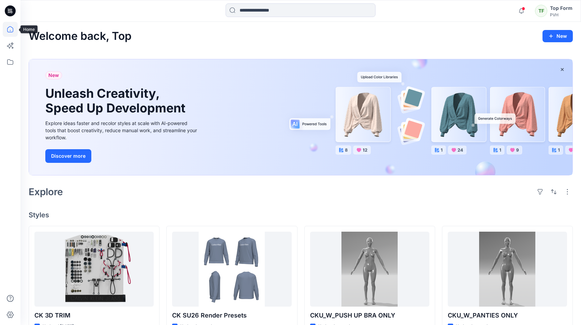
click at [10, 31] on icon at bounding box center [10, 30] width 0 height 1
click at [8, 11] on icon at bounding box center [10, 10] width 11 height 11
click at [9, 59] on icon at bounding box center [10, 62] width 15 height 15
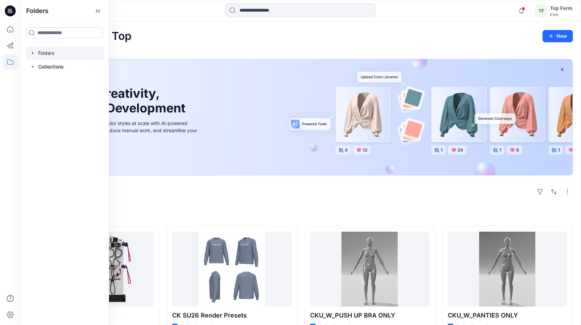
click at [43, 56] on div at bounding box center [65, 53] width 78 height 14
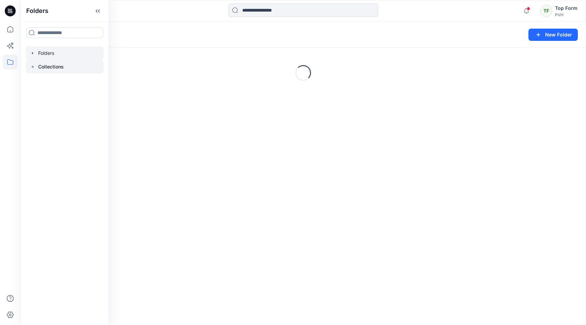
click at [41, 69] on p "Collections" at bounding box center [51, 67] width 26 height 8
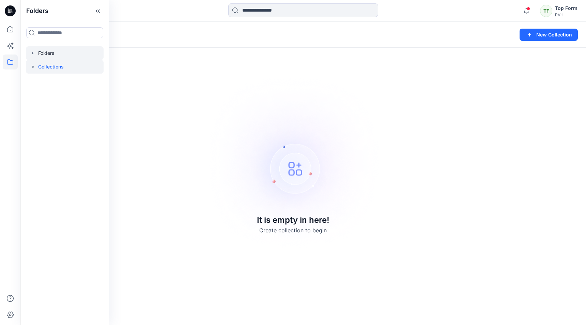
click at [39, 53] on div at bounding box center [65, 53] width 78 height 14
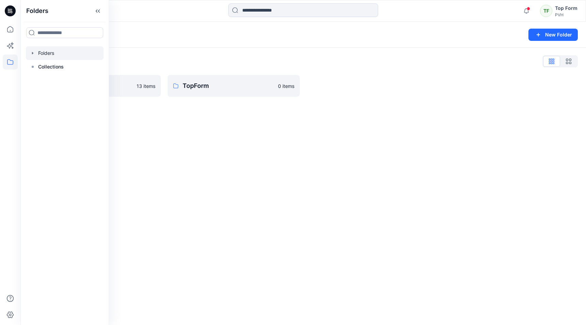
click at [217, 137] on div "Folders New Folder Folders List PVH ASSETS 13 items TopForm 0 items" at bounding box center [303, 173] width 566 height 303
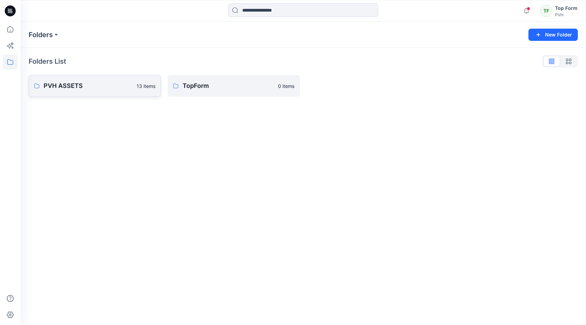
click at [89, 81] on link "PVH ASSETS 13 items" at bounding box center [95, 86] width 132 height 22
click at [219, 91] on link "TopForm 0 items" at bounding box center [234, 86] width 132 height 22
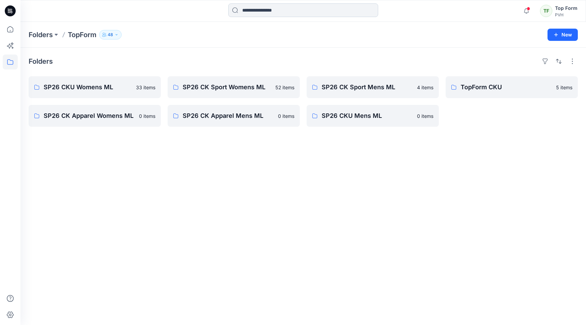
click at [243, 13] on input at bounding box center [303, 10] width 150 height 14
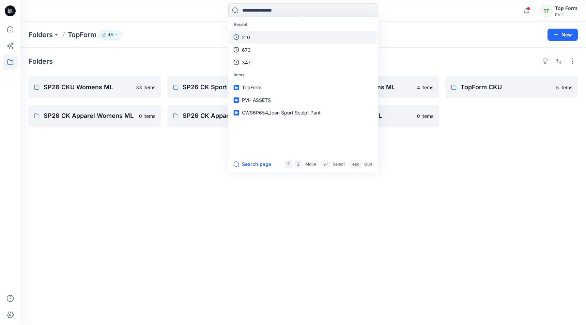
click at [254, 40] on link "210" at bounding box center [303, 37] width 147 height 13
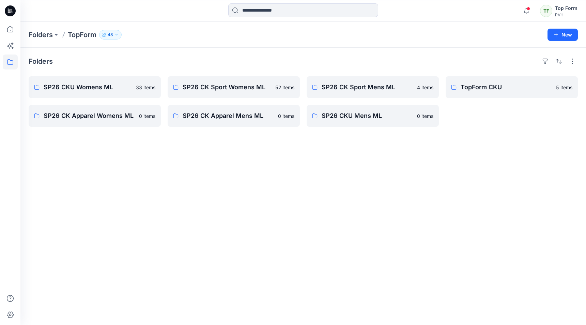
click at [257, 17] on div at bounding box center [303, 10] width 150 height 15
click at [255, 14] on input at bounding box center [303, 10] width 150 height 14
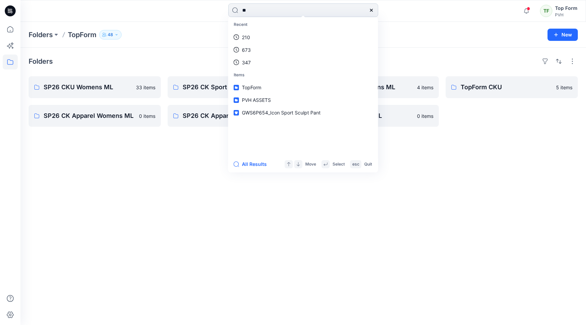
type input "***"
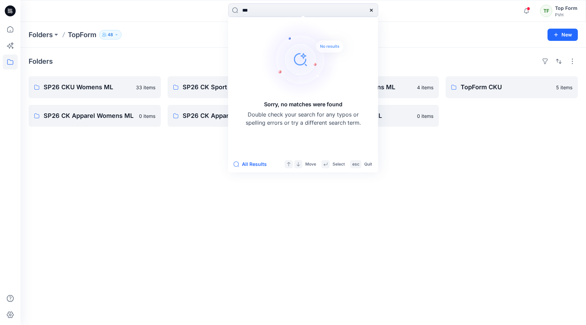
drag, startPoint x: 252, startPoint y: 10, endPoint x: 219, endPoint y: 14, distance: 33.3
click at [219, 14] on div "*** Sorry, no matches were found Double check your search for any typos or spel…" at bounding box center [303, 10] width 283 height 15
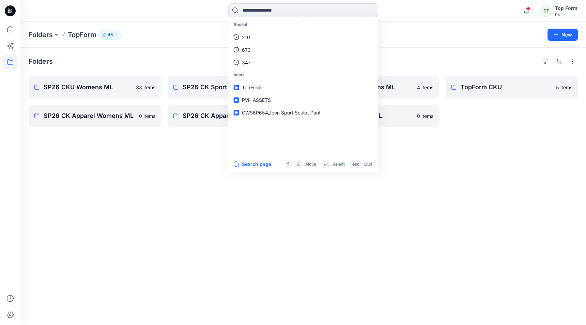
click at [209, 160] on div "Folders SP26 CKU Womens ML 33 items SP26 CK Apparel Womens ML 0 items SP26 CK S…" at bounding box center [303, 187] width 566 height 278
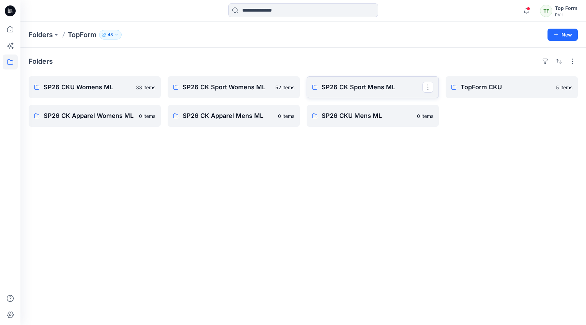
click at [339, 86] on p "SP26 CK Sport Mens ML" at bounding box center [372, 88] width 101 height 10
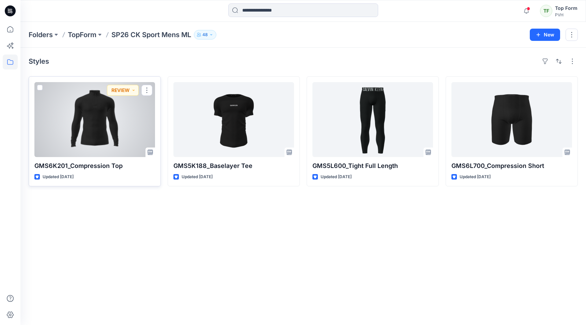
click at [96, 128] on div at bounding box center [94, 119] width 121 height 75
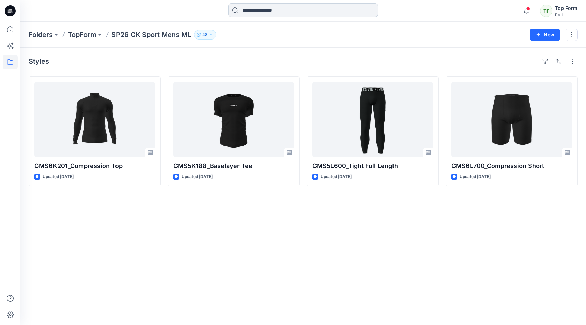
click at [267, 15] on input at bounding box center [303, 10] width 150 height 14
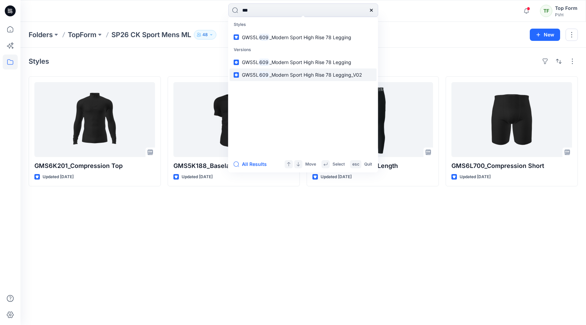
type input "***"
click at [279, 74] on span "_Modern Sport High Rise 78 Legging_V02" at bounding box center [316, 75] width 92 height 6
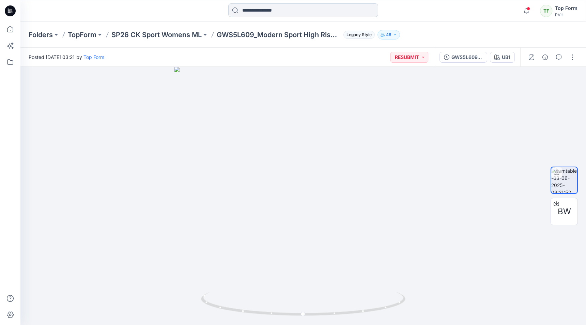
click at [267, 15] on input at bounding box center [303, 10] width 150 height 14
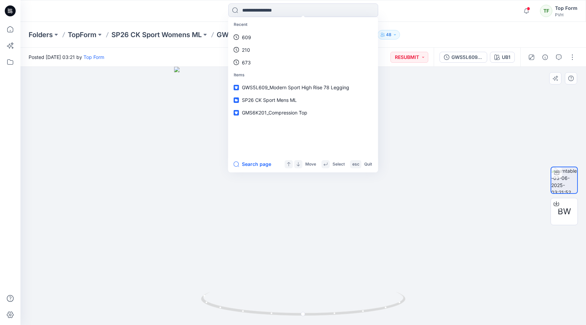
click at [176, 96] on div at bounding box center [303, 196] width 566 height 258
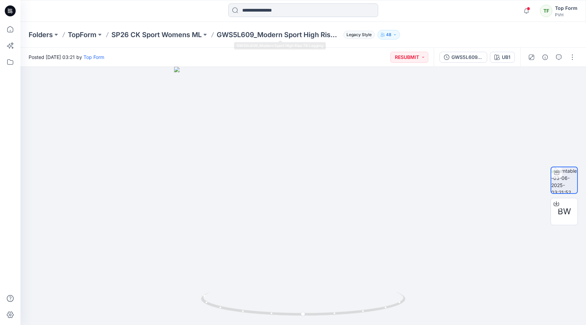
click at [269, 14] on input at bounding box center [303, 10] width 150 height 14
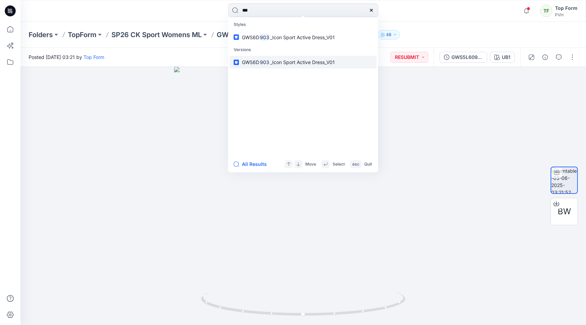
type input "***"
click at [273, 59] on p "GWS6D 903 _Icon Sport Active Dress_V01" at bounding box center [288, 62] width 93 height 7
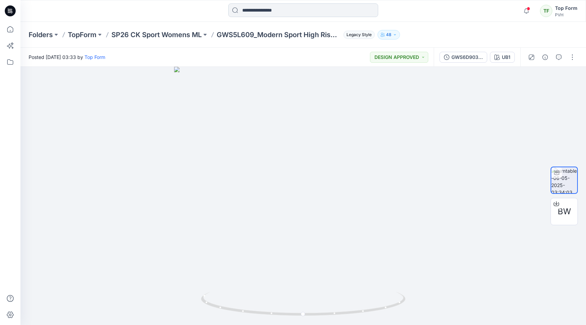
click at [255, 16] on input at bounding box center [303, 10] width 150 height 14
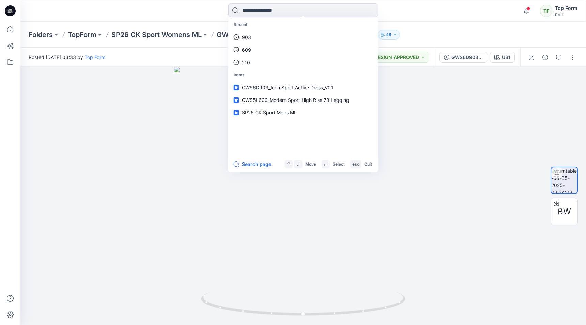
click at [194, 56] on div "Posted [DATE] 03:33 by Top Form DESIGN APPROVED" at bounding box center [227, 57] width 414 height 19
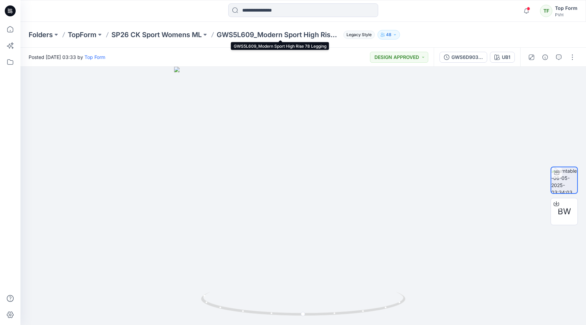
click at [248, 33] on p "GWS5L609_Modern Sport High Rise 78 Legging" at bounding box center [279, 35] width 124 height 10
click at [169, 33] on p "SP26 CK Sport Womens ML" at bounding box center [157, 35] width 90 height 10
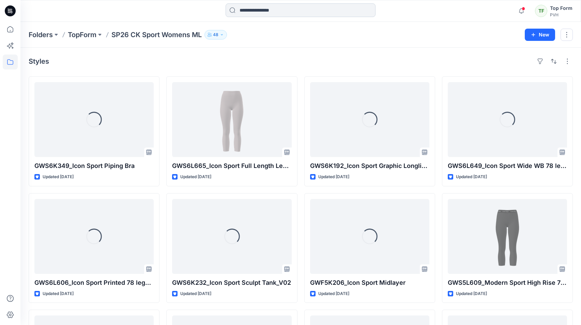
click at [302, 11] on input at bounding box center [301, 10] width 150 height 14
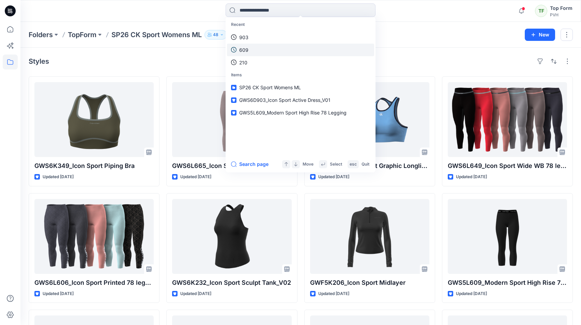
click at [270, 47] on link "609" at bounding box center [300, 50] width 147 height 13
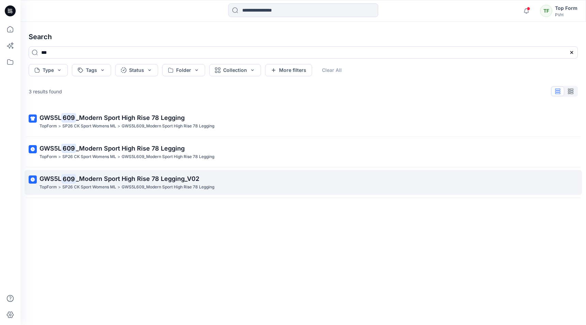
click at [163, 181] on span "_Modern Sport High Rise 78 Legging_V02" at bounding box center [137, 178] width 123 height 7
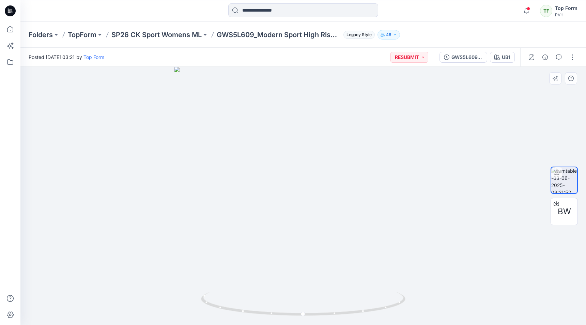
click at [495, 212] on div at bounding box center [303, 196] width 566 height 258
click at [563, 205] on div "BW" at bounding box center [564, 211] width 27 height 27
click at [90, 36] on p "TopForm" at bounding box center [82, 35] width 29 height 10
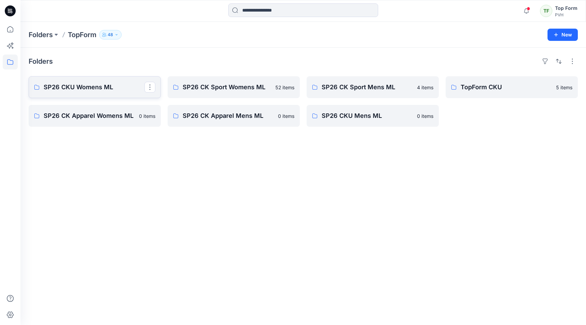
click at [85, 84] on p "SP26 CKU Womens ML" at bounding box center [94, 88] width 101 height 10
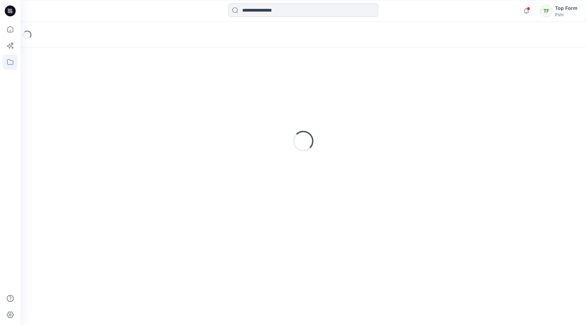
click at [276, 12] on input at bounding box center [303, 10] width 150 height 14
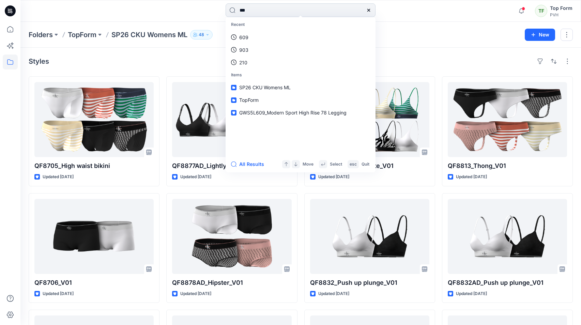
type input "****"
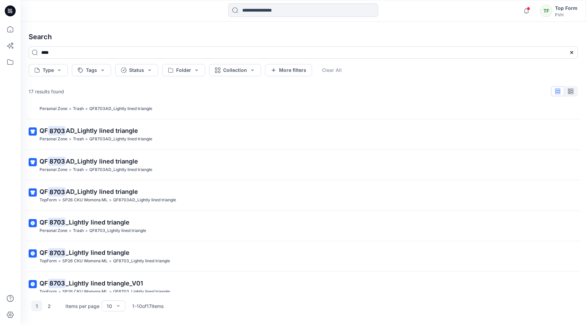
scroll to position [119, 0]
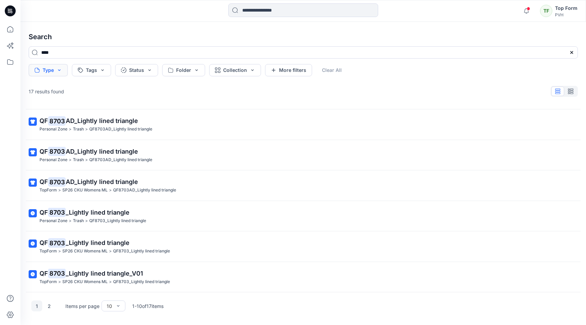
click at [63, 72] on button "Type" at bounding box center [48, 70] width 39 height 12
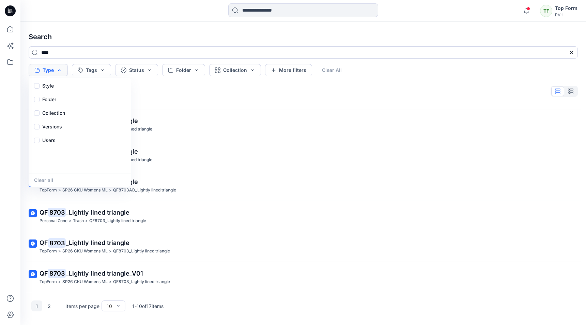
click at [63, 72] on button "Type" at bounding box center [48, 70] width 39 height 12
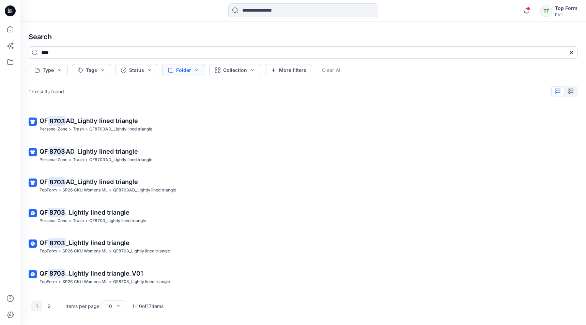
click at [200, 70] on button "Folder" at bounding box center [183, 70] width 43 height 12
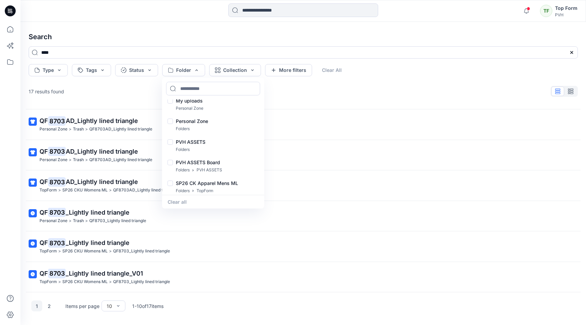
scroll to position [0, 0]
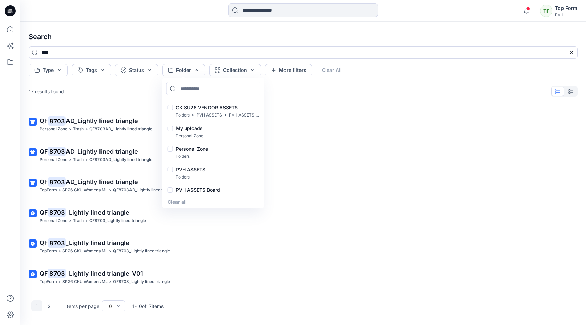
click at [221, 34] on h4 "Search" at bounding box center [303, 36] width 561 height 19
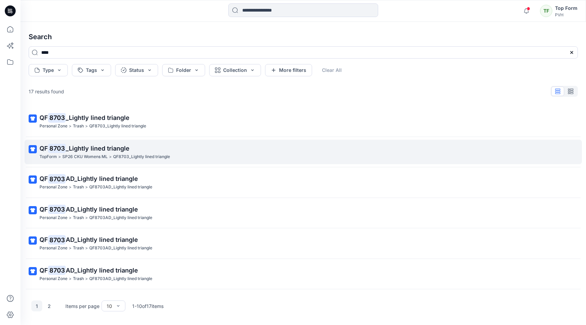
click at [137, 149] on p "QF 8703 _Lightly lined triangle" at bounding box center [303, 149] width 526 height 10
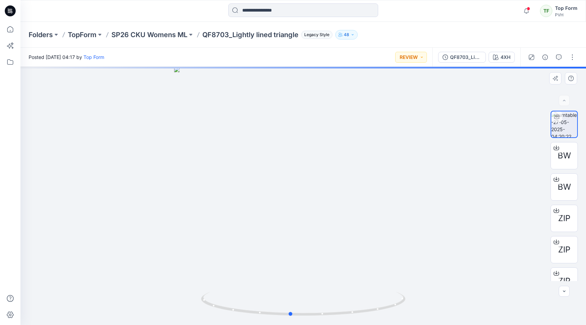
drag, startPoint x: 385, startPoint y: 183, endPoint x: 348, endPoint y: 180, distance: 36.6
click at [348, 180] on div at bounding box center [303, 196] width 566 height 258
click at [497, 65] on div "QF8703_Lightly lined triangle_V01 4XH" at bounding box center [477, 57] width 88 height 19
click at [501, 56] on div "4XH" at bounding box center [506, 58] width 10 height 8
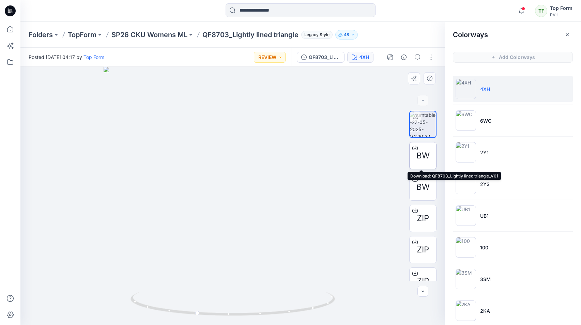
click at [422, 158] on span "BW" at bounding box center [423, 156] width 13 height 12
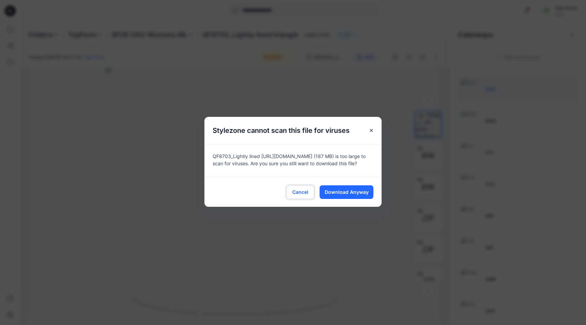
click at [307, 192] on span "Cancel" at bounding box center [301, 192] width 16 height 7
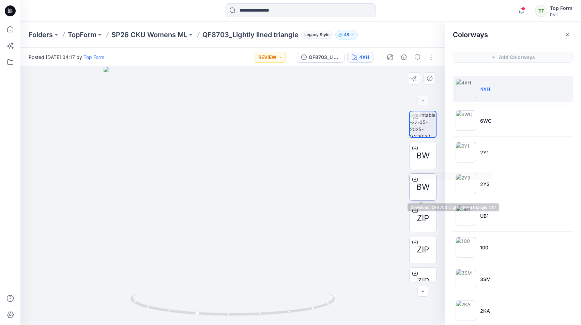
click at [414, 185] on div "BW" at bounding box center [423, 187] width 27 height 27
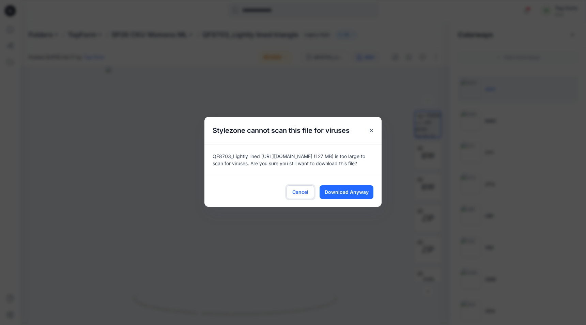
click at [305, 190] on span "Cancel" at bounding box center [301, 192] width 16 height 7
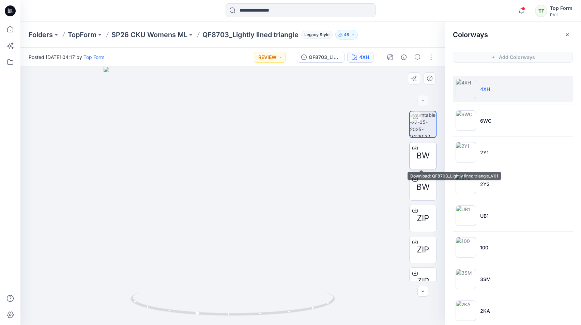
click at [424, 153] on span "BW" at bounding box center [423, 156] width 13 height 12
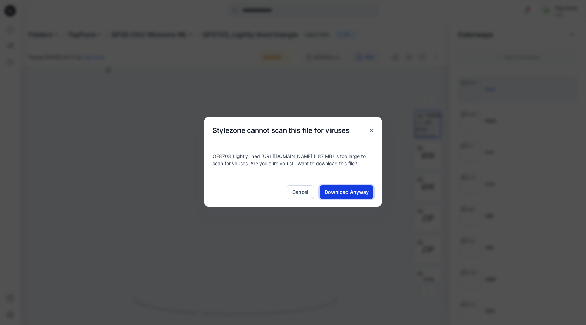
click at [340, 192] on span "Download Anyway" at bounding box center [347, 192] width 44 height 7
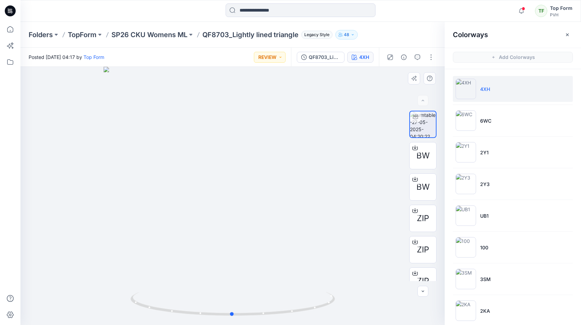
drag, startPoint x: 301, startPoint y: 252, endPoint x: 337, endPoint y: 250, distance: 35.9
drag, startPoint x: 337, startPoint y: 250, endPoint x: 331, endPoint y: 77, distance: 173.3
click at [331, 77] on div at bounding box center [232, 196] width 425 height 258
click at [567, 33] on icon "button" at bounding box center [567, 34] width 5 height 5
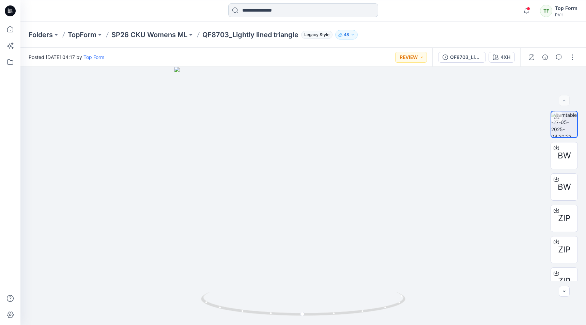
click at [250, 6] on input at bounding box center [303, 10] width 150 height 14
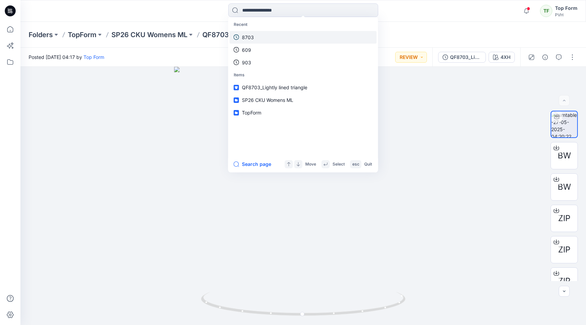
click at [245, 39] on p "8703" at bounding box center [248, 37] width 12 height 7
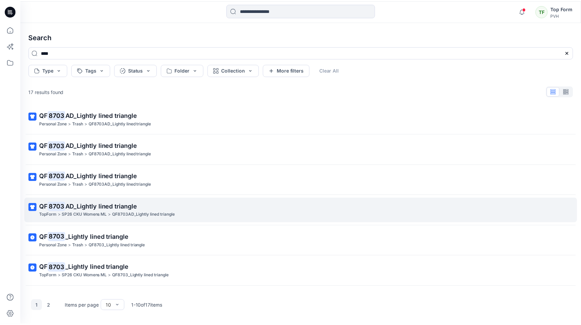
scroll to position [102, 0]
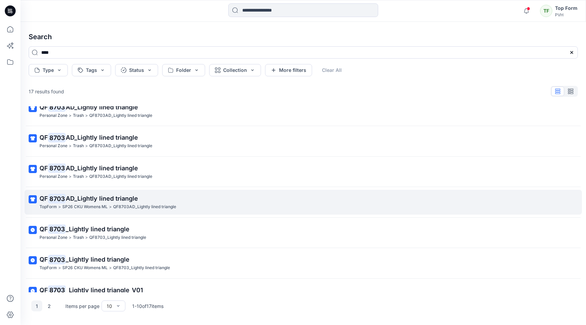
click at [159, 206] on p "QF8703AD_Lightly lined triangle" at bounding box center [144, 207] width 63 height 7
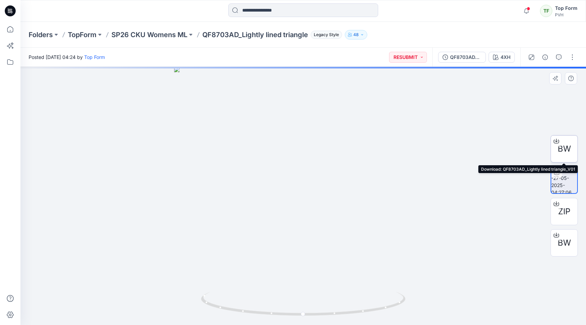
click at [569, 153] on span "BW" at bounding box center [564, 149] width 13 height 12
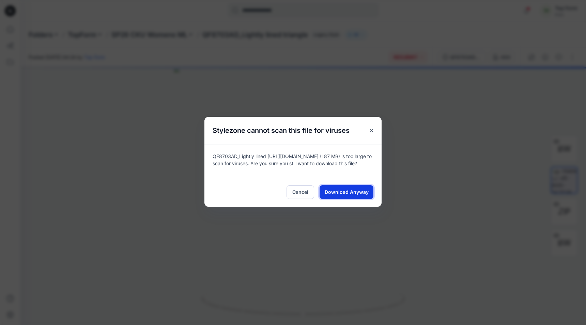
click at [345, 191] on span "Download Anyway" at bounding box center [347, 192] width 44 height 7
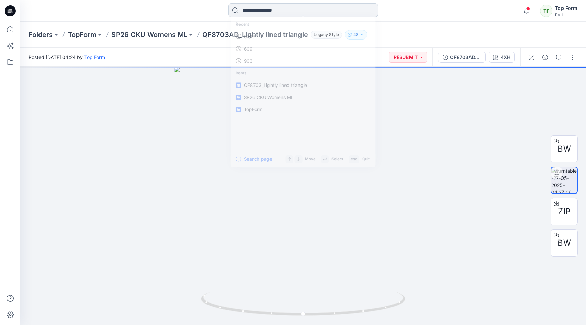
click at [286, 15] on input at bounding box center [303, 10] width 150 height 14
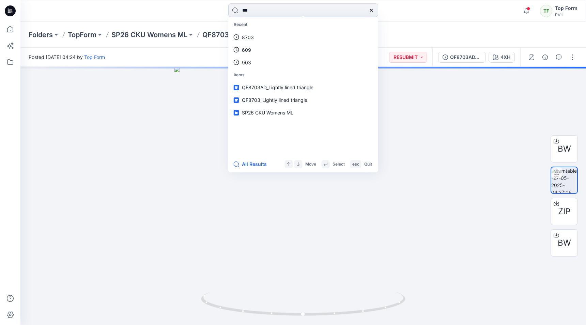
type input "****"
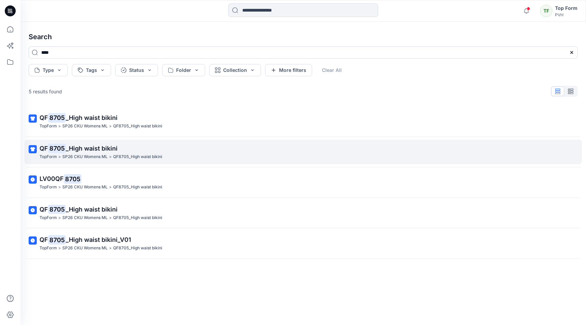
click at [101, 147] on span "_High waist bikini" at bounding box center [92, 148] width 52 height 7
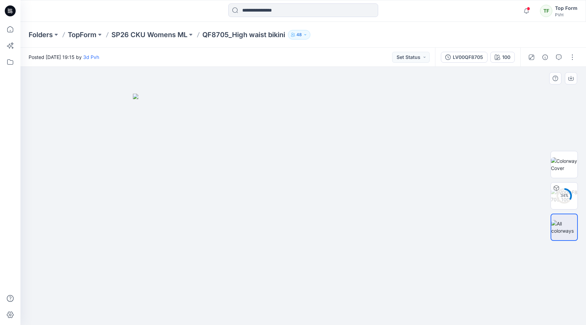
drag, startPoint x: 443, startPoint y: 184, endPoint x: 453, endPoint y: 185, distance: 10.3
click at [154, 37] on p "SP26 CKU Womens ML" at bounding box center [150, 35] width 76 height 10
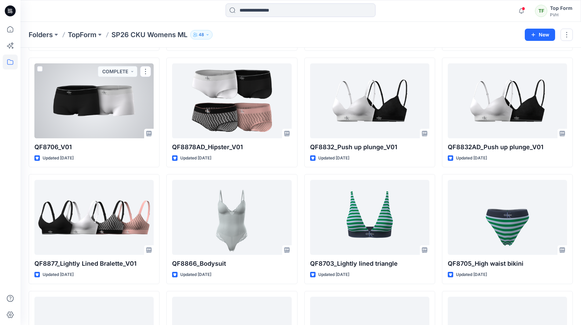
scroll to position [161, 0]
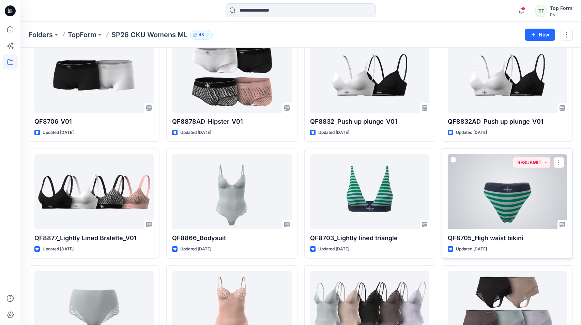
click at [499, 194] on div at bounding box center [507, 191] width 119 height 75
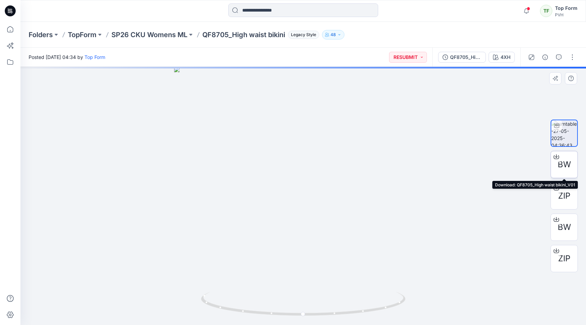
click at [571, 162] on div "BW" at bounding box center [564, 164] width 27 height 27
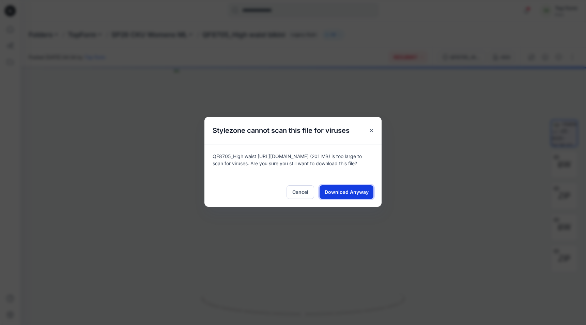
click at [334, 192] on span "Download Anyway" at bounding box center [347, 192] width 44 height 7
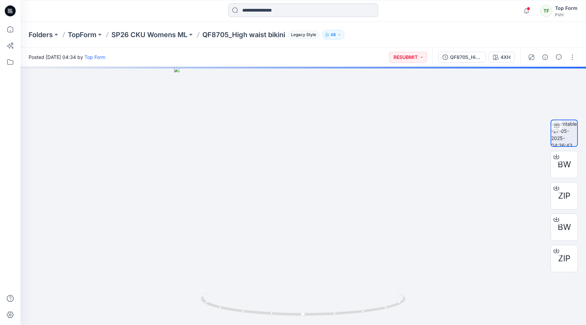
click at [267, 14] on input at bounding box center [303, 10] width 150 height 14
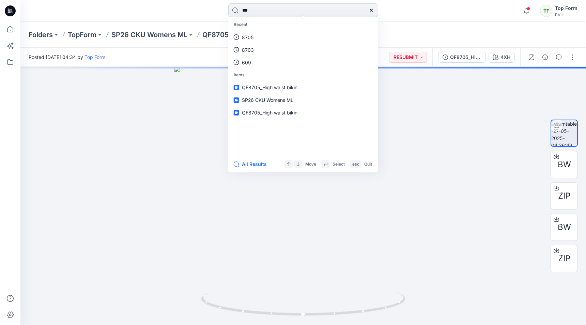
type input "****"
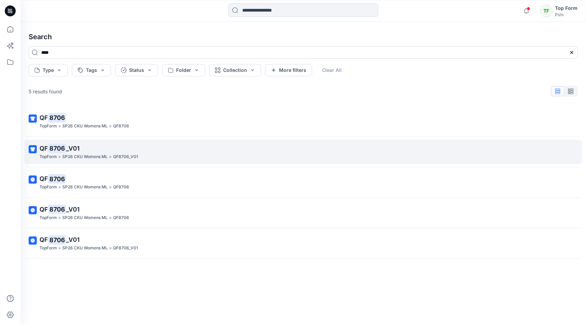
click at [101, 148] on p "QF 8706 _V01" at bounding box center [303, 149] width 526 height 10
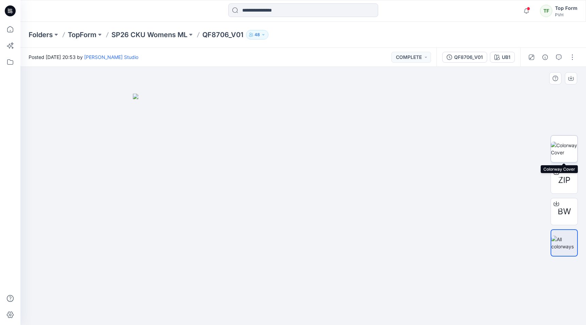
click at [563, 144] on img at bounding box center [564, 149] width 27 height 14
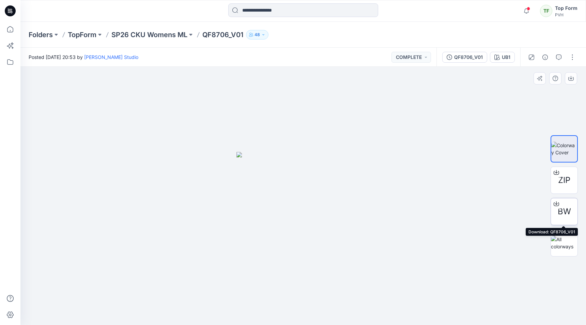
click at [559, 204] on icon at bounding box center [556, 205] width 5 height 4
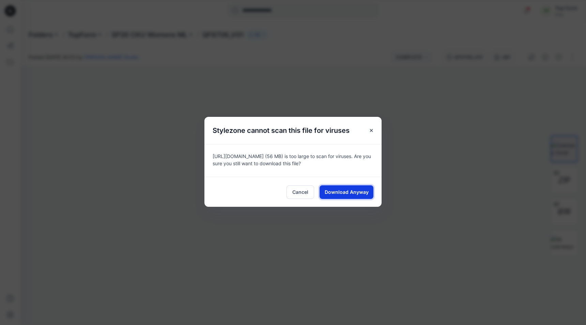
click at [344, 185] on button "Download Anyway" at bounding box center [347, 192] width 54 height 14
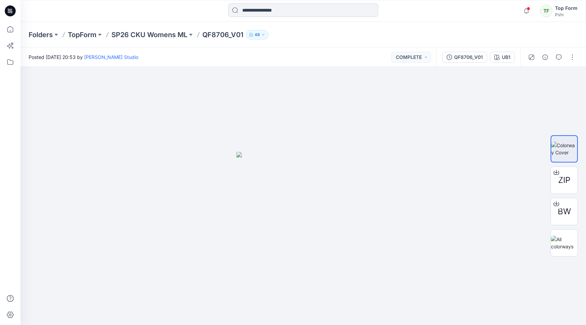
click at [254, 11] on input at bounding box center [303, 10] width 150 height 14
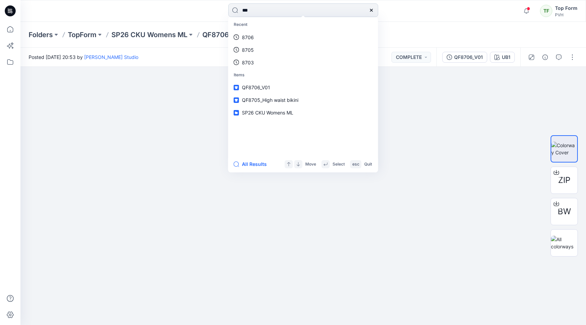
type input "****"
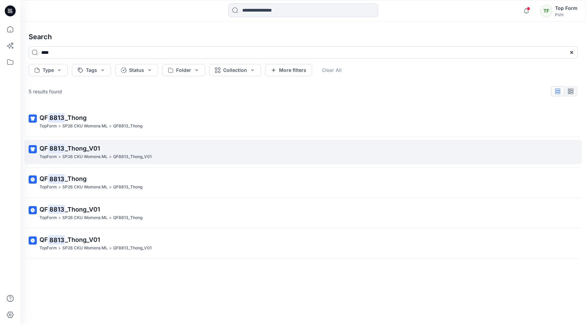
click at [101, 150] on p "QF 8813 _Thong_V01" at bounding box center [303, 149] width 526 height 10
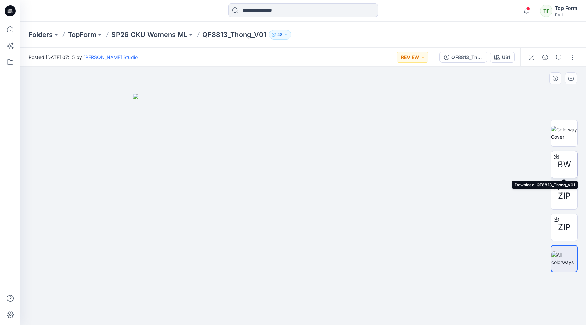
click at [564, 167] on span "BW" at bounding box center [564, 165] width 13 height 12
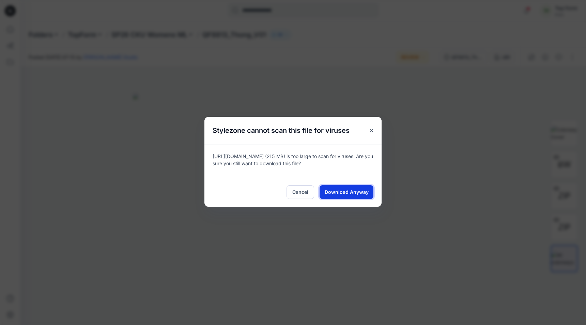
click at [357, 195] on span "Download Anyway" at bounding box center [347, 192] width 44 height 7
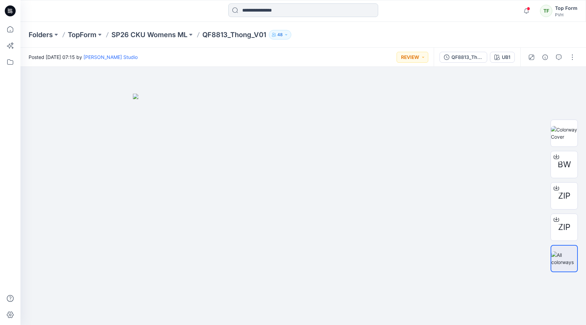
click at [266, 13] on input at bounding box center [303, 10] width 150 height 14
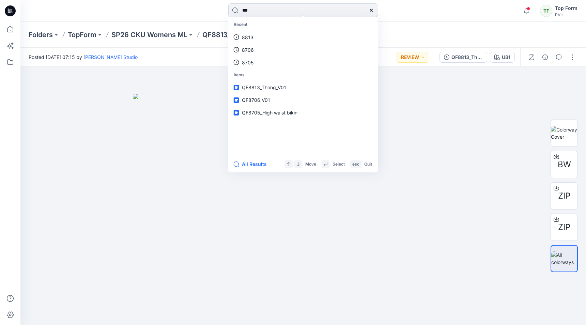
type input "****"
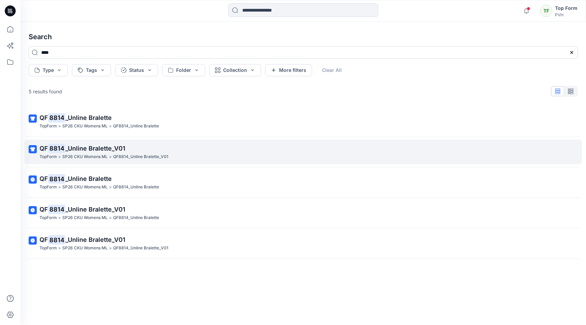
click at [114, 147] on span "_Unline Bralette_V01" at bounding box center [95, 148] width 60 height 7
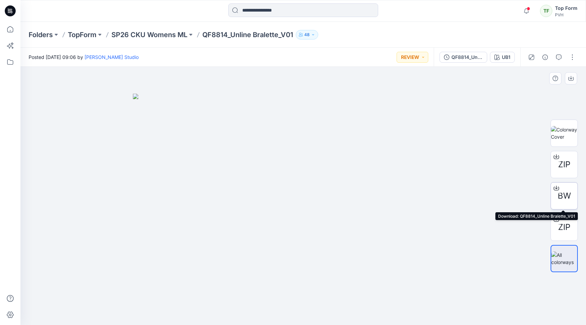
click at [567, 194] on span "BW" at bounding box center [564, 196] width 13 height 12
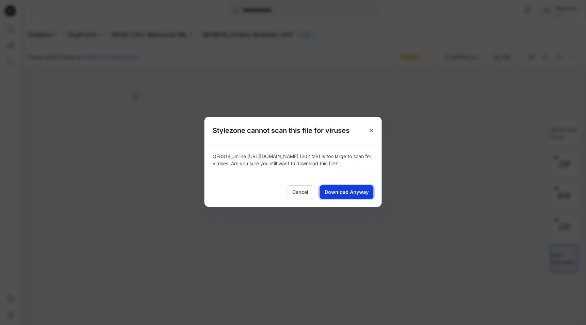
click at [343, 191] on span "Download Anyway" at bounding box center [347, 192] width 44 height 7
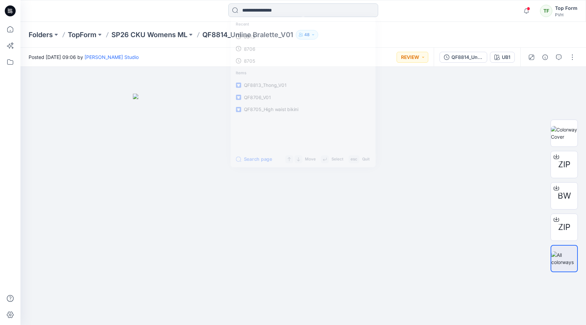
click at [276, 12] on input at bounding box center [303, 10] width 150 height 14
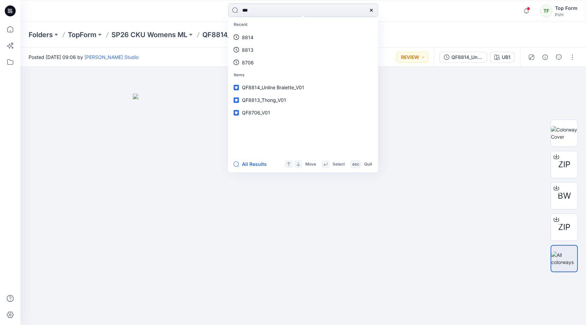
type input "****"
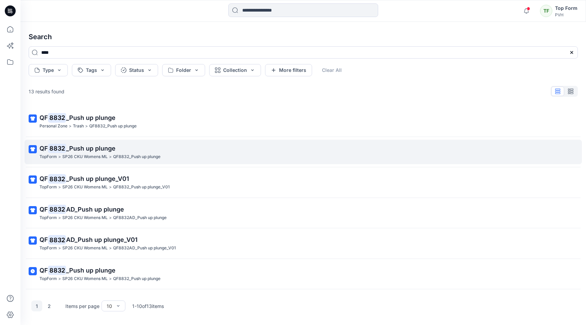
scroll to position [34, 0]
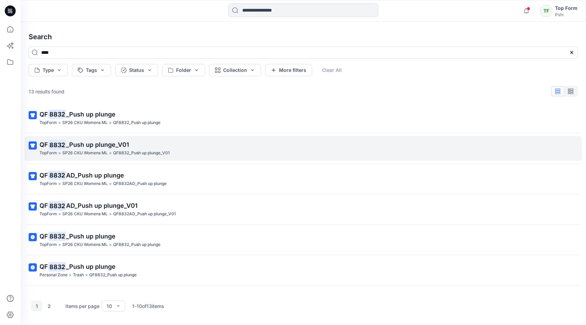
click at [112, 143] on span "_Push up plunge_V01" at bounding box center [97, 144] width 63 height 7
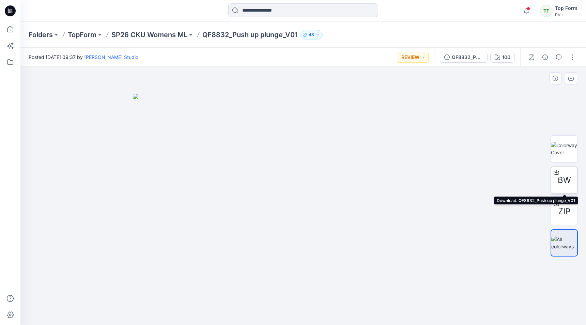
click at [570, 184] on span "BW" at bounding box center [564, 180] width 13 height 12
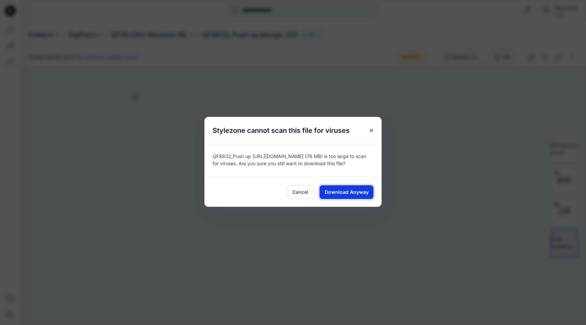
click at [354, 188] on button "Download Anyway" at bounding box center [347, 192] width 54 height 14
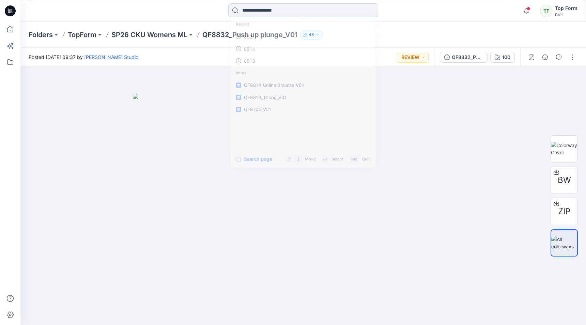
click at [286, 11] on input at bounding box center [303, 10] width 150 height 14
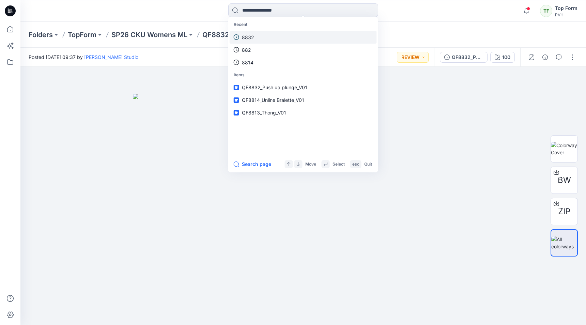
click at [264, 37] on link "8832" at bounding box center [303, 37] width 147 height 13
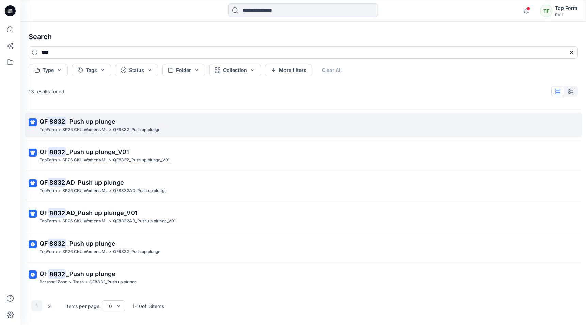
scroll to position [34, 0]
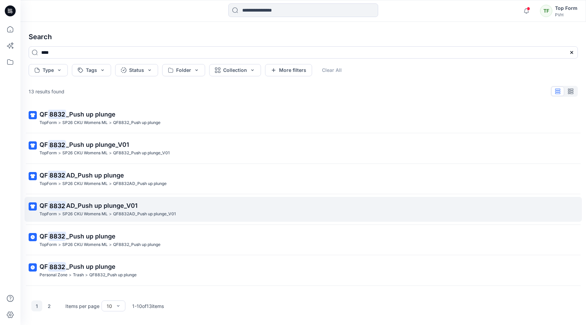
click at [126, 204] on span "AD_Push up plunge_V01" at bounding box center [102, 205] width 72 height 7
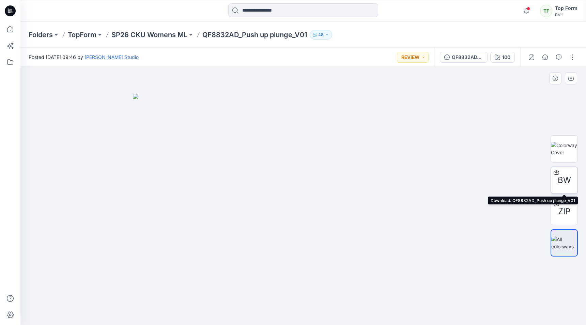
click at [570, 186] on span "BW" at bounding box center [564, 180] width 13 height 12
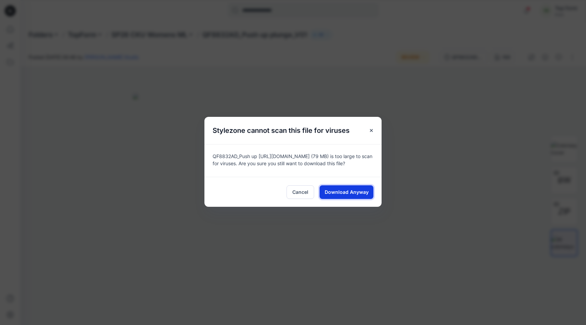
click at [353, 191] on span "Download Anyway" at bounding box center [347, 192] width 44 height 7
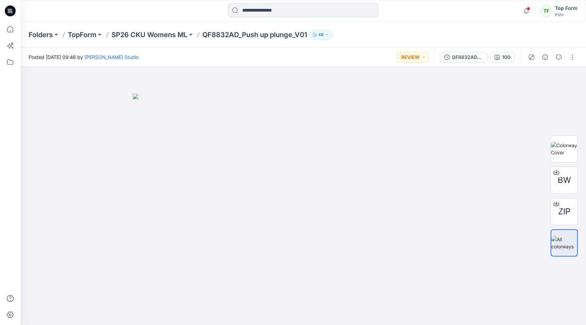
drag, startPoint x: 250, startPoint y: 12, endPoint x: 253, endPoint y: 14, distance: 4.1
click at [250, 12] on input at bounding box center [303, 10] width 150 height 14
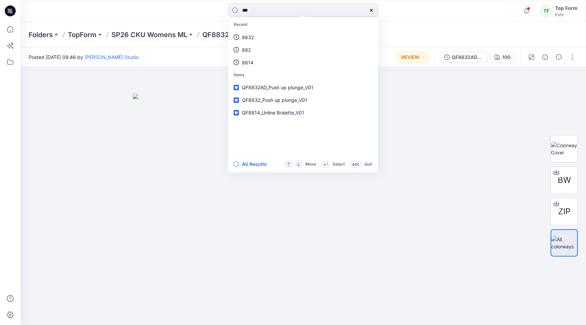
type input "****"
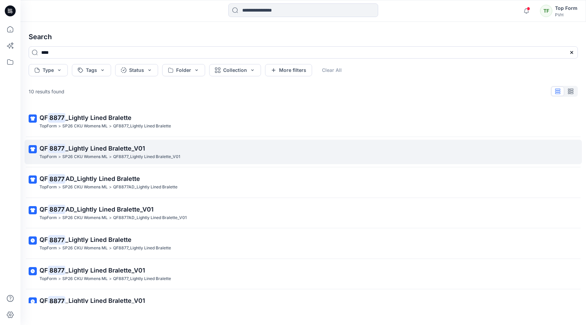
click at [90, 148] on span "_Lightly Lined Bralette_V01" at bounding box center [105, 148] width 80 height 7
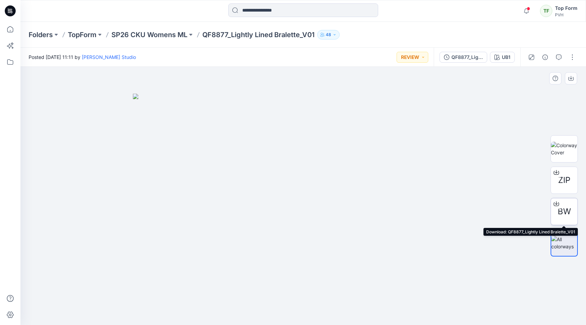
click at [569, 207] on span "BW" at bounding box center [564, 212] width 13 height 12
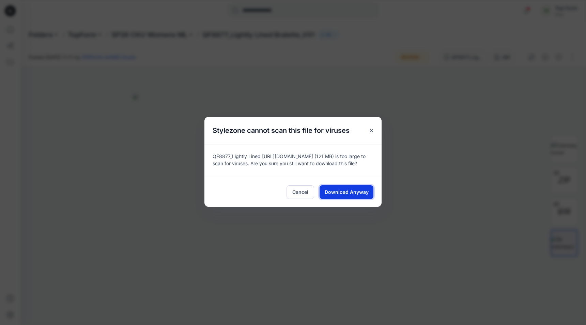
click at [349, 193] on span "Download Anyway" at bounding box center [347, 192] width 44 height 7
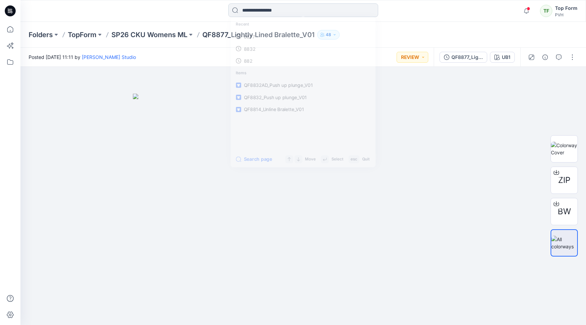
click at [264, 14] on input at bounding box center [303, 10] width 150 height 14
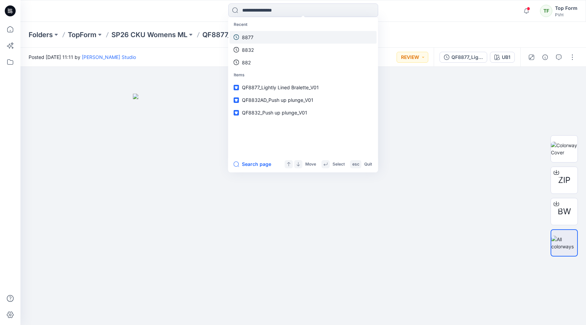
click at [286, 37] on link "8877" at bounding box center [303, 37] width 147 height 13
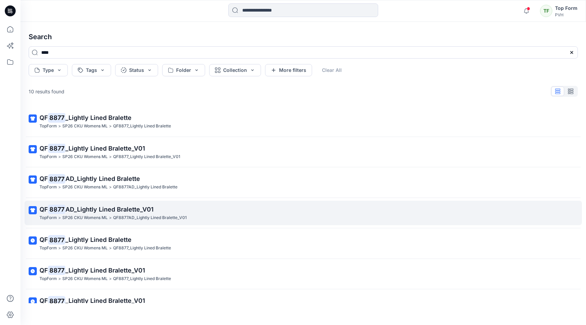
scroll to position [34, 0]
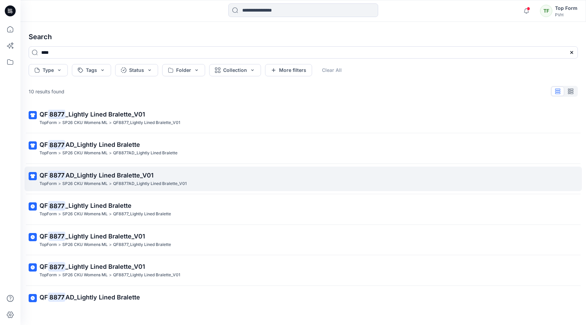
click at [119, 177] on span "AD_Lightly Lined Bralette_V01" at bounding box center [109, 175] width 88 height 7
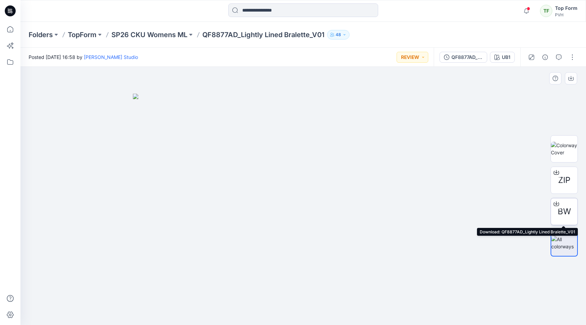
click at [570, 211] on span "BW" at bounding box center [564, 212] width 13 height 12
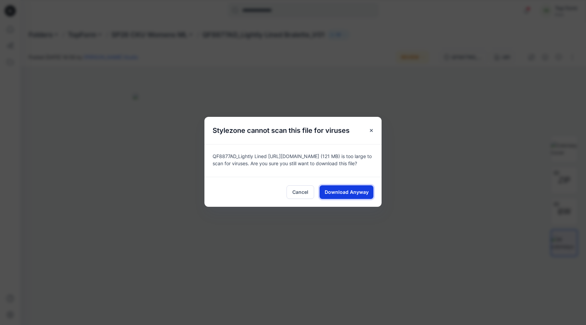
click at [343, 197] on button "Download Anyway" at bounding box center [347, 192] width 54 height 14
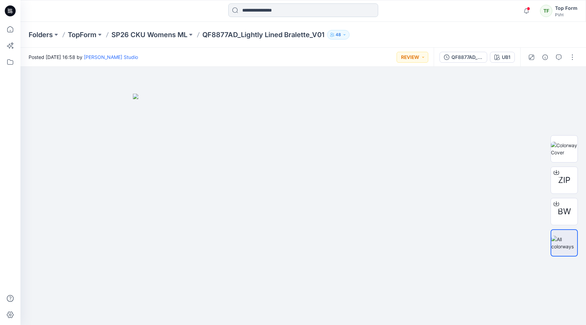
click at [259, 15] on input at bounding box center [303, 10] width 150 height 14
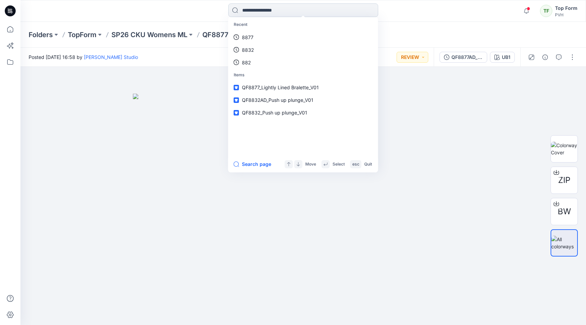
click at [270, 12] on input at bounding box center [303, 10] width 150 height 14
type input "****"
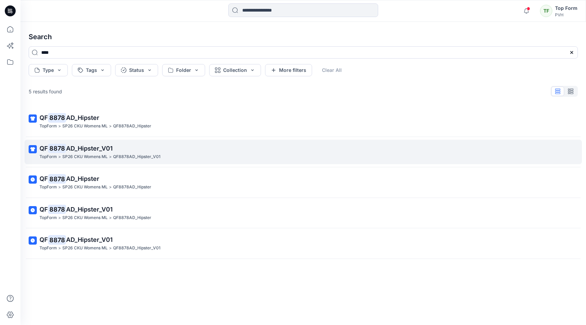
click at [104, 151] on span "AD_Hipster_V01" at bounding box center [89, 148] width 47 height 7
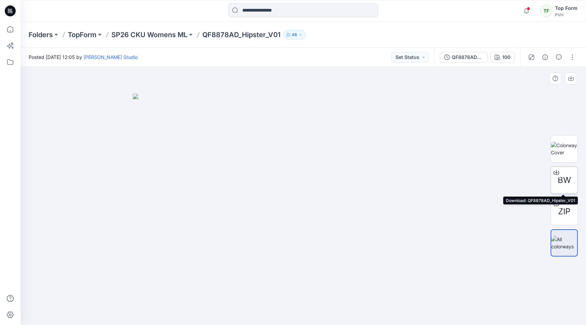
click at [564, 178] on span "BW" at bounding box center [564, 180] width 13 height 12
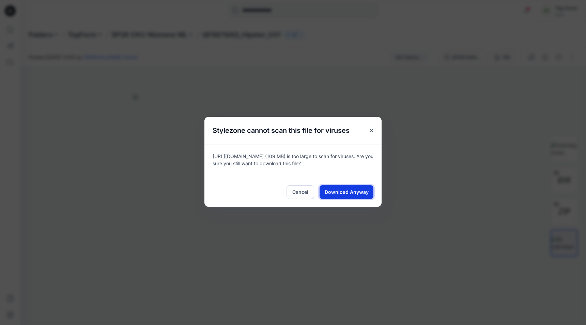
click at [348, 196] on button "Download Anyway" at bounding box center [347, 192] width 54 height 14
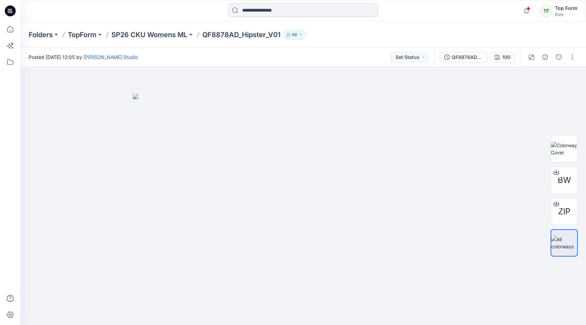
click at [304, 16] on input at bounding box center [303, 10] width 150 height 14
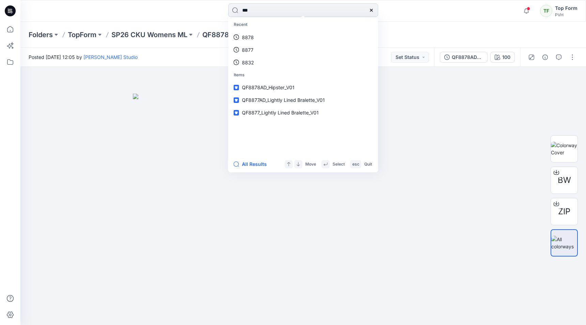
type input "****"
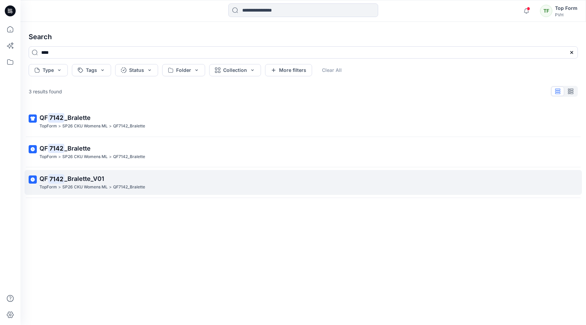
click at [90, 181] on span "_Bralette_V01" at bounding box center [84, 178] width 40 height 7
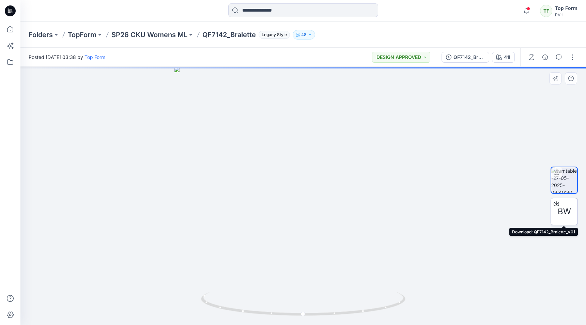
click at [559, 215] on span "BW" at bounding box center [564, 212] width 13 height 12
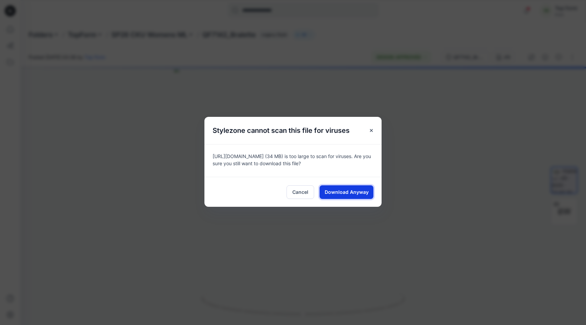
click at [349, 195] on span "Download Anyway" at bounding box center [347, 192] width 44 height 7
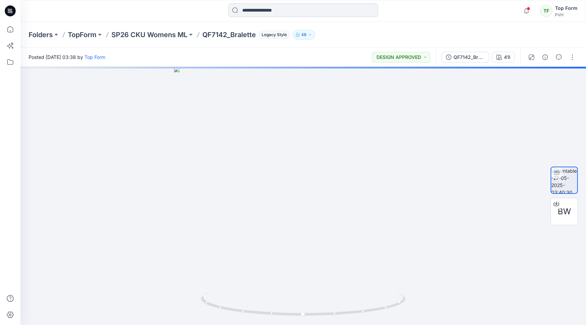
click at [261, 8] on input at bounding box center [303, 10] width 150 height 14
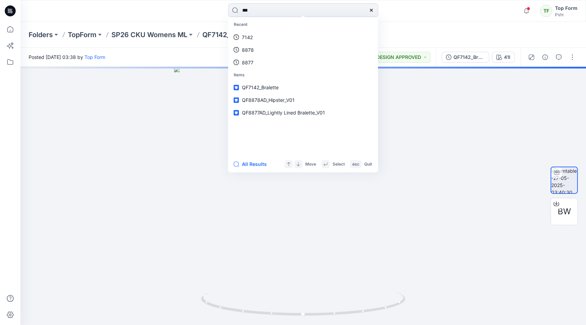
type input "****"
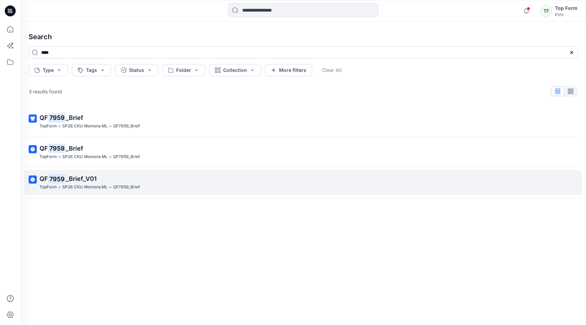
click at [110, 183] on p "QF 7959 _Brief_V01" at bounding box center [303, 179] width 526 height 10
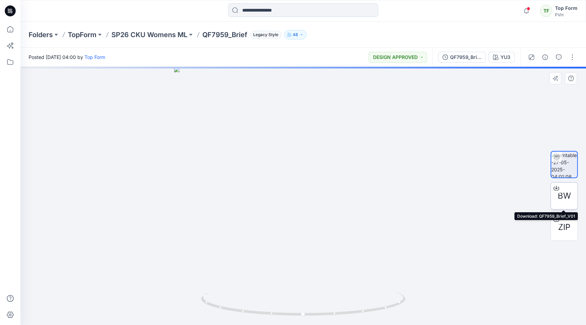
click at [563, 195] on span "BW" at bounding box center [564, 196] width 13 height 12
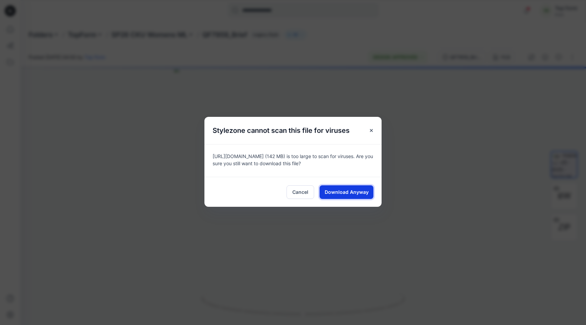
click at [350, 189] on span "Download Anyway" at bounding box center [347, 192] width 44 height 7
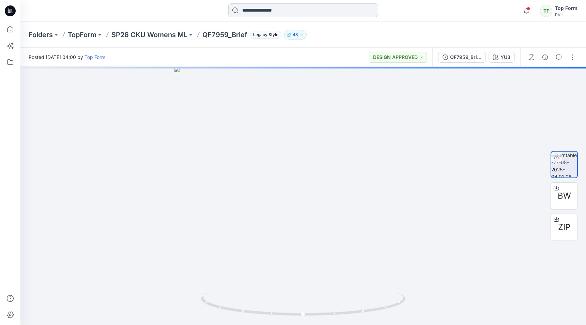
click at [269, 8] on input at bounding box center [303, 10] width 150 height 14
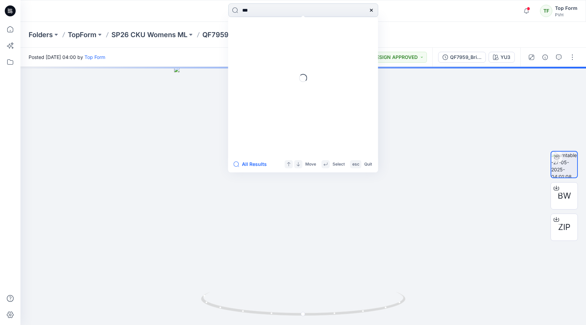
type input "****"
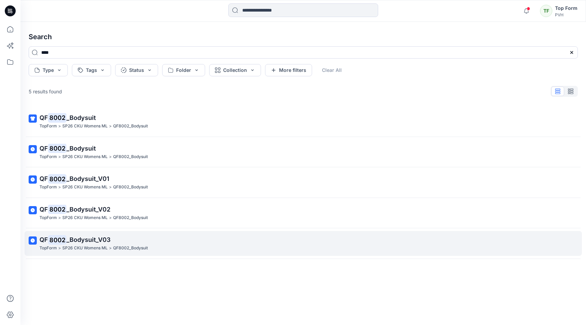
click at [105, 242] on span "_Bodysuit_V03" at bounding box center [88, 239] width 44 height 7
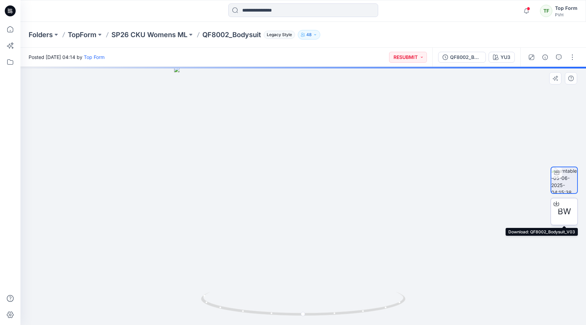
click at [562, 210] on span "BW" at bounding box center [564, 212] width 13 height 12
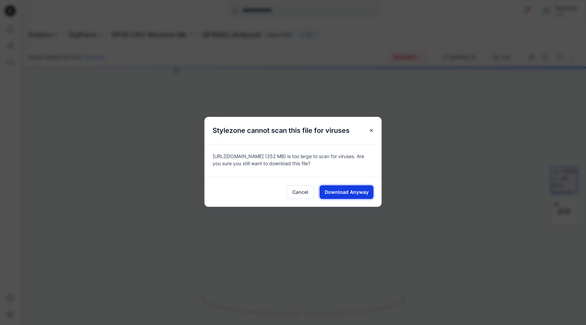
click at [360, 195] on span "Download Anyway" at bounding box center [347, 192] width 44 height 7
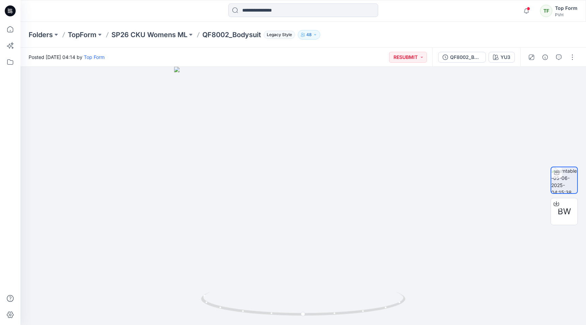
click at [266, 2] on div "Notifications [PERSON_NAME] shared PVH DQS 2024 in [GEOGRAPHIC_DATA] SU26 VENDO…" at bounding box center [303, 11] width 566 height 22
click at [267, 6] on input at bounding box center [303, 10] width 150 height 14
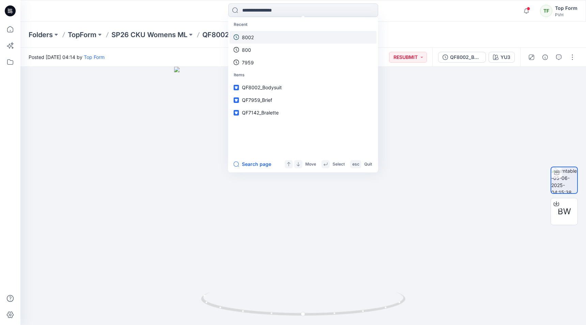
click at [256, 38] on link "8002" at bounding box center [303, 37] width 147 height 13
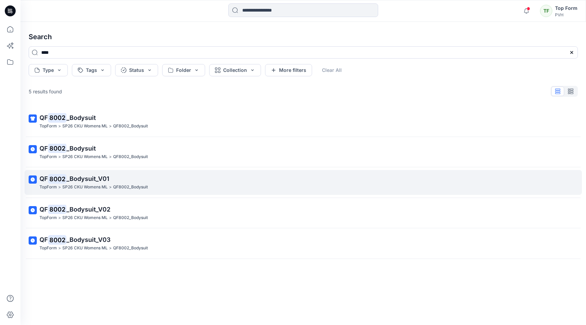
click at [99, 179] on span "_Bodysuit_V01" at bounding box center [87, 178] width 43 height 7
